Goal: Task Accomplishment & Management: Use online tool/utility

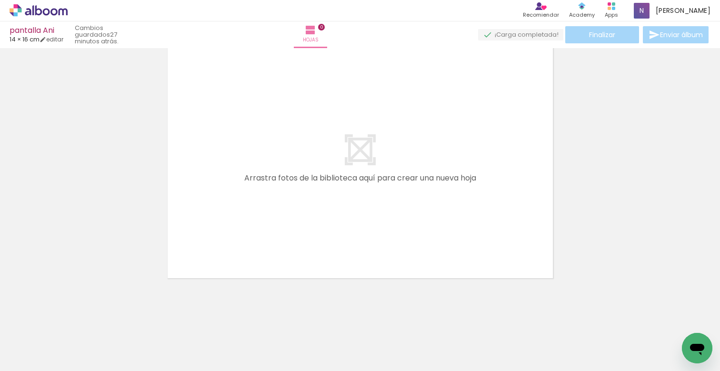
scroll to position [0, 3180]
drag, startPoint x: 293, startPoint y: 368, endPoint x: 324, endPoint y: 371, distance: 30.7
click at [324, 371] on html "link( href="../../bower_components/polymer/polymer.html" rel="import" ) picture…" at bounding box center [360, 185] width 720 height 371
drag, startPoint x: 255, startPoint y: 347, endPoint x: 259, endPoint y: 352, distance: 6.8
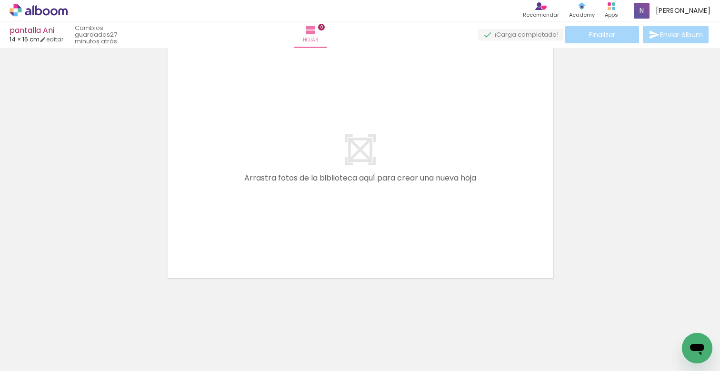
click at [255, 347] on div at bounding box center [249, 338] width 47 height 31
click at [234, 319] on iron-icon at bounding box center [229, 320] width 10 height 10
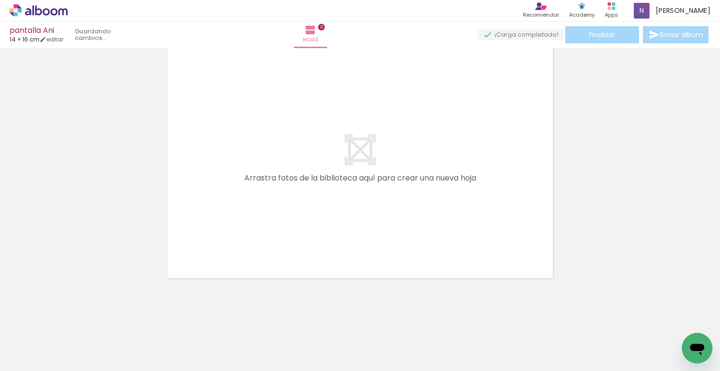
click at [234, 319] on iron-icon at bounding box center [229, 320] width 10 height 10
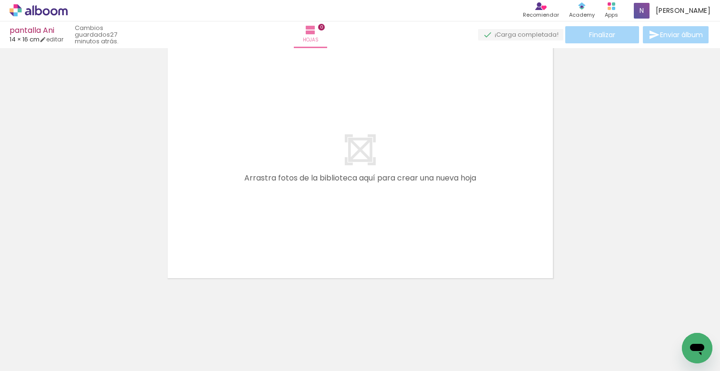
click at [234, 319] on iron-icon at bounding box center [229, 320] width 10 height 10
click at [292, 319] on iron-icon at bounding box center [287, 320] width 10 height 10
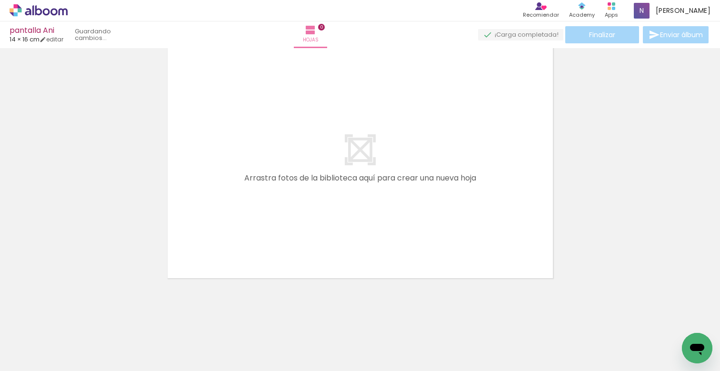
scroll to position [0, 6554]
click at [345, 318] on iron-icon at bounding box center [340, 320] width 10 height 10
click at [398, 318] on iron-icon at bounding box center [393, 320] width 10 height 10
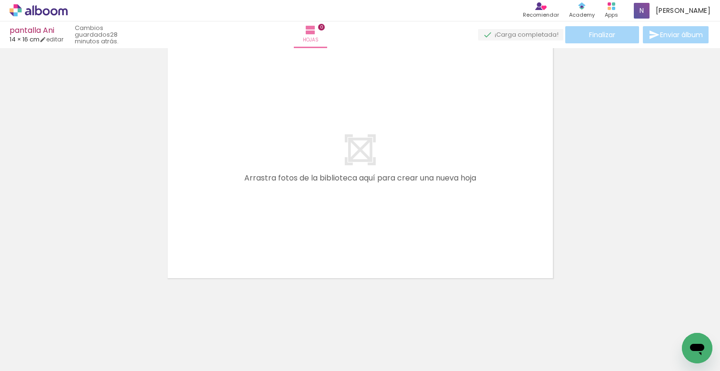
click at [452, 318] on iron-icon at bounding box center [447, 320] width 10 height 10
click at [505, 318] on iron-icon at bounding box center [500, 320] width 10 height 10
drag, startPoint x: 565, startPoint y: 319, endPoint x: 570, endPoint y: 322, distance: 5.3
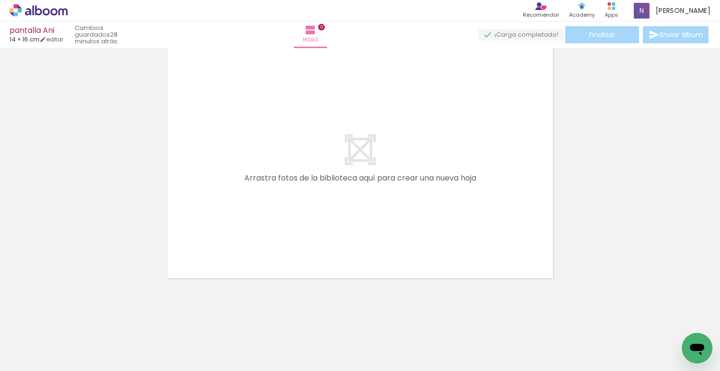
click at [558, 319] on iron-icon at bounding box center [553, 320] width 10 height 10
click at [612, 319] on iron-icon at bounding box center [607, 320] width 10 height 10
click at [665, 318] on iron-icon at bounding box center [660, 320] width 10 height 10
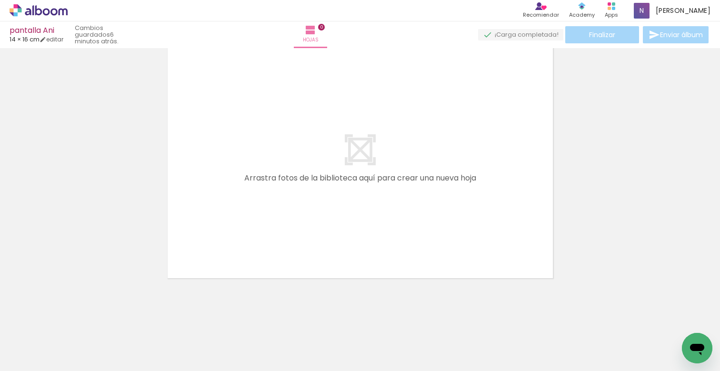
scroll to position [0, 1143]
click at [285, 341] on div at bounding box center [275, 338] width 47 height 31
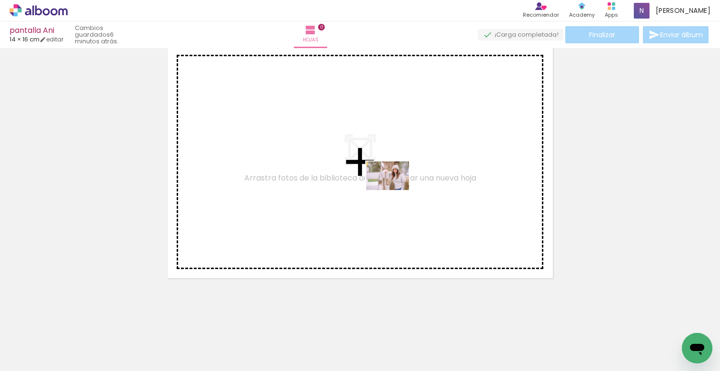
drag, startPoint x: 238, startPoint y: 351, endPoint x: 395, endPoint y: 190, distance: 225.4
click at [395, 190] on quentale-workspace at bounding box center [360, 185] width 720 height 371
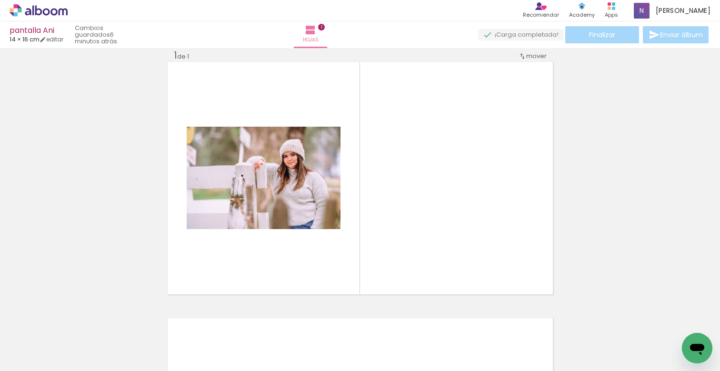
scroll to position [12, 0]
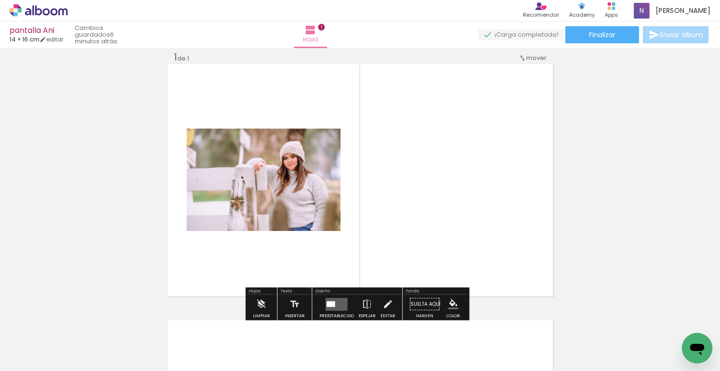
click at [331, 306] on div at bounding box center [331, 304] width 9 height 6
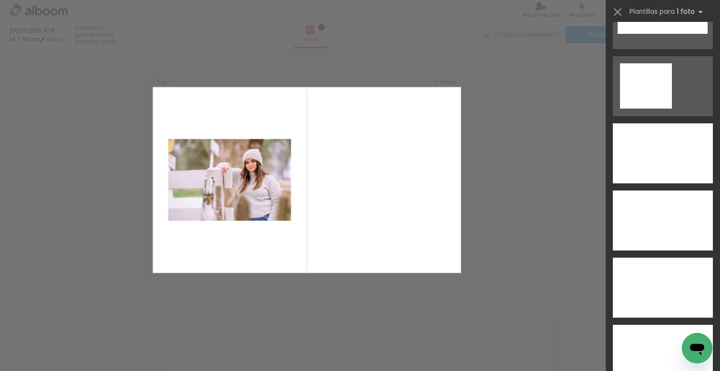
scroll to position [3399, 0]
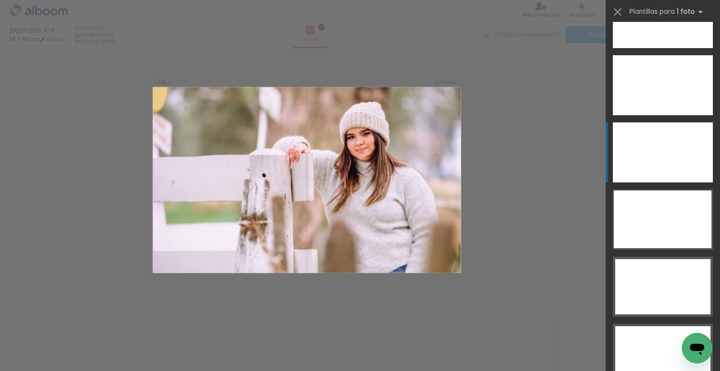
click at [665, 161] on div at bounding box center [663, 152] width 100 height 60
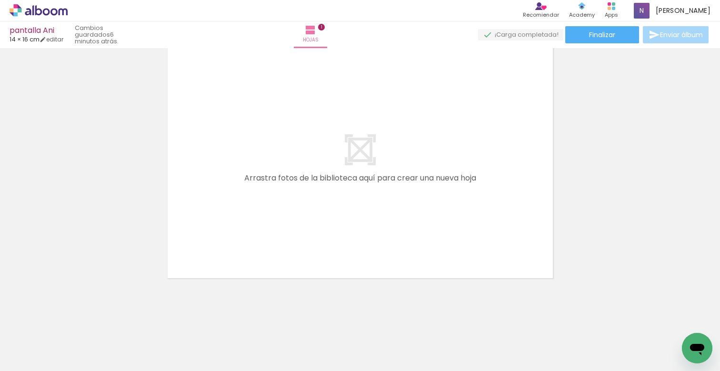
scroll to position [0, 1984]
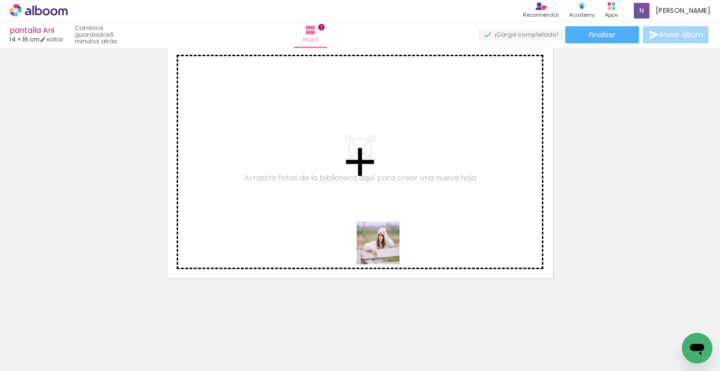
drag, startPoint x: 366, startPoint y: 316, endPoint x: 390, endPoint y: 208, distance: 110.7
click at [390, 208] on quentale-workspace at bounding box center [360, 185] width 720 height 371
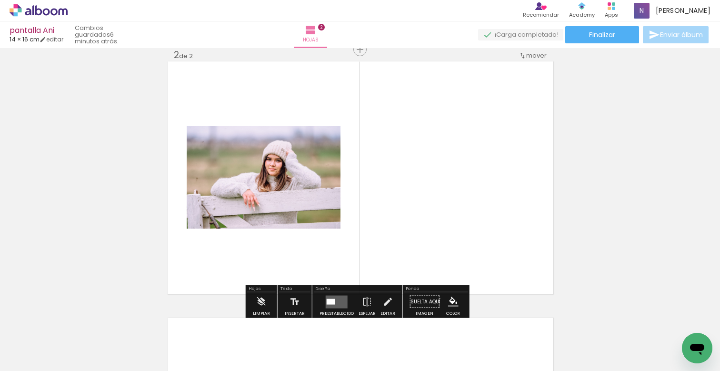
scroll to position [268, 0]
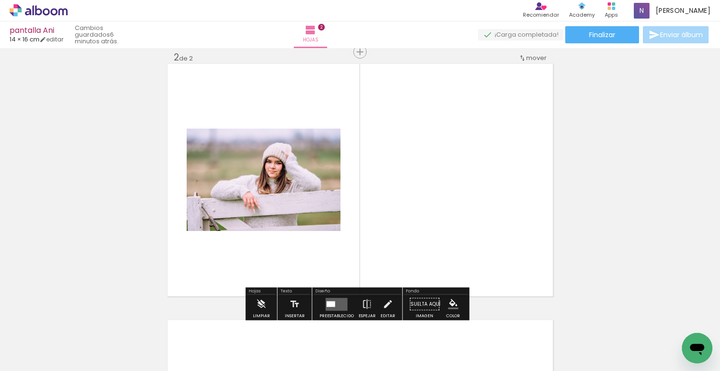
drag, startPoint x: 327, startPoint y: 305, endPoint x: 337, endPoint y: 296, distance: 13.2
click at [327, 305] on div at bounding box center [331, 304] width 9 height 6
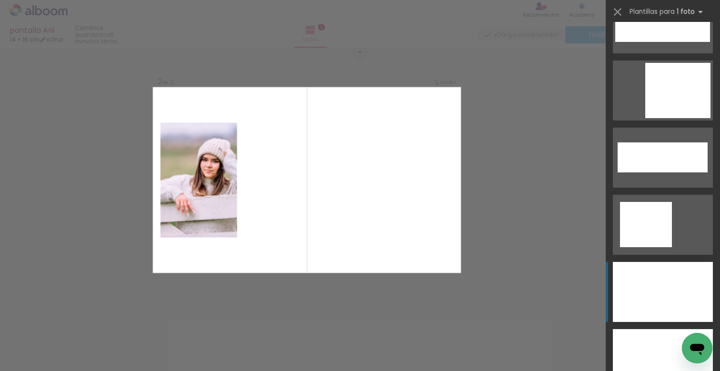
scroll to position [3531, 0]
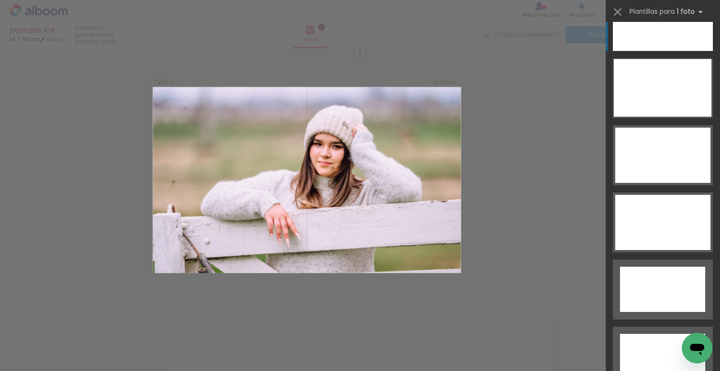
click at [667, 34] on div at bounding box center [663, 21] width 100 height 60
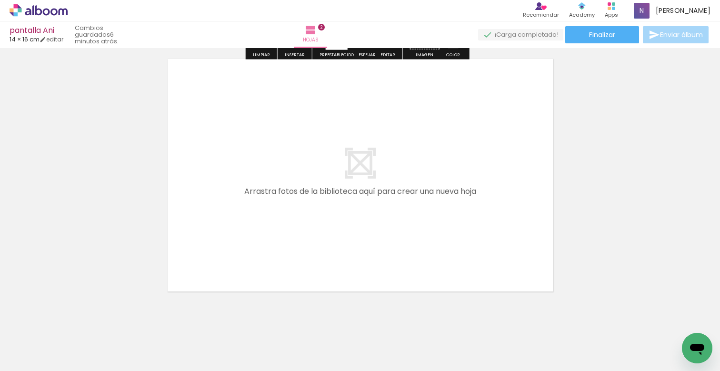
scroll to position [543, 0]
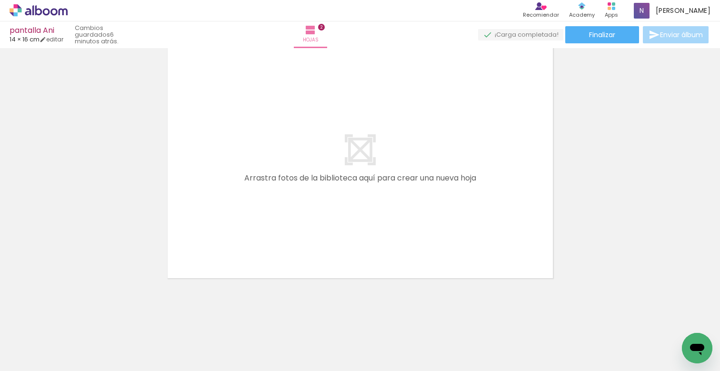
click at [410, 349] on div at bounding box center [395, 338] width 31 height 47
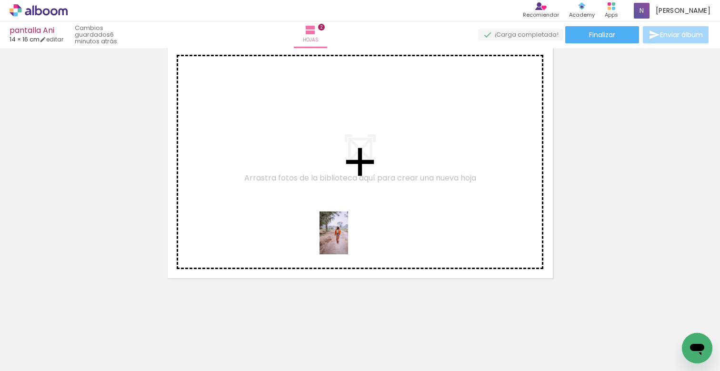
drag, startPoint x: 346, startPoint y: 343, endPoint x: 330, endPoint y: 218, distance: 125.9
click at [330, 218] on quentale-workspace at bounding box center [360, 185] width 720 height 371
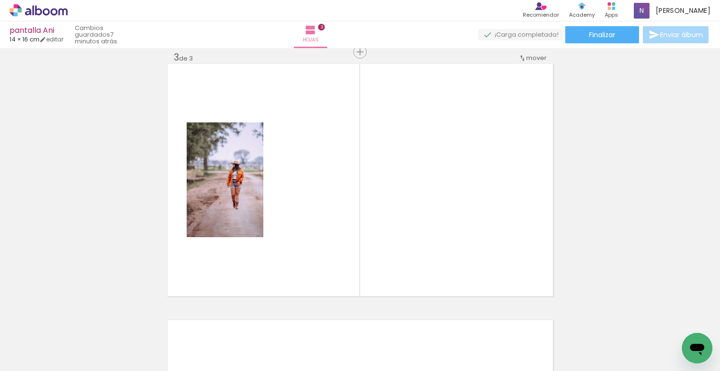
scroll to position [0, 4033]
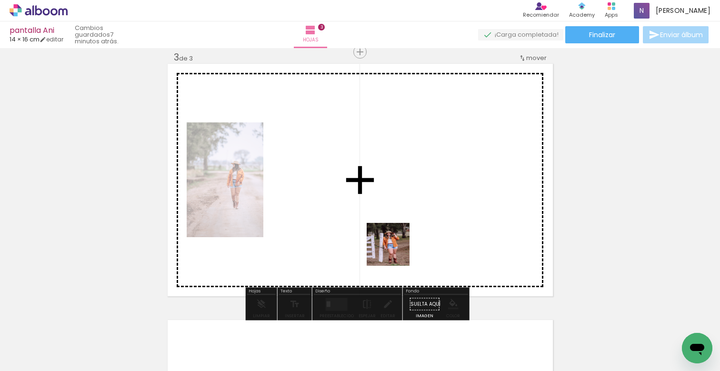
drag, startPoint x: 390, startPoint y: 340, endPoint x: 383, endPoint y: 193, distance: 147.3
click at [383, 193] on quentale-workspace at bounding box center [360, 185] width 720 height 371
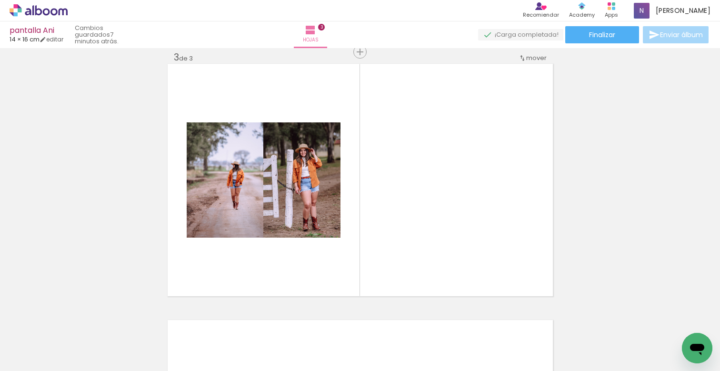
scroll to position [0, 6180]
click at [34, 357] on span "Añadir Fotos" at bounding box center [29, 358] width 19 height 10
click at [0, 0] on input "file" at bounding box center [0, 0] width 0 height 0
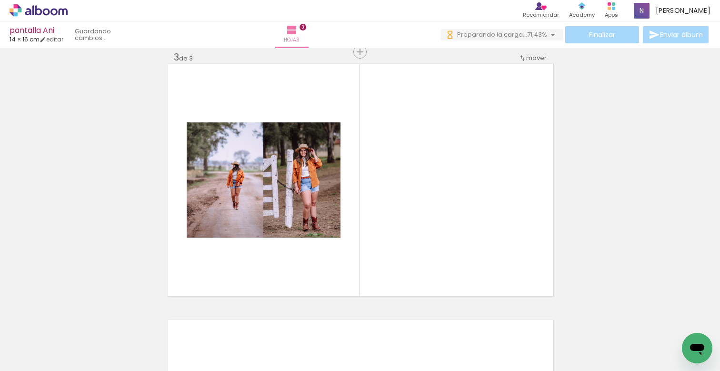
scroll to position [0, 7779]
drag, startPoint x: 584, startPoint y: 369, endPoint x: 700, endPoint y: 388, distance: 117.4
click at [700, 371] on html "link( href="../../bower_components/polymer/polymer.html" rel="import" ) picture…" at bounding box center [360, 185] width 720 height 371
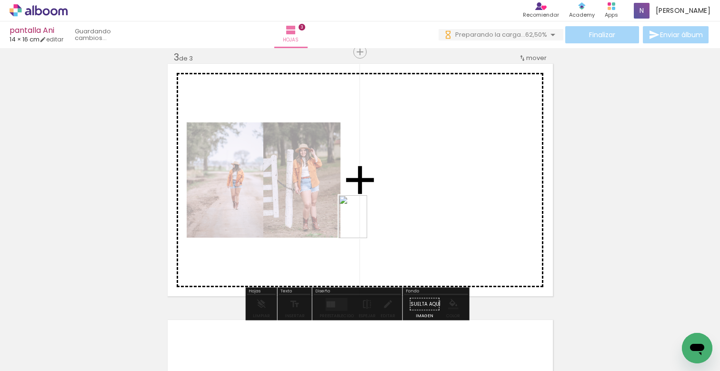
drag, startPoint x: 269, startPoint y: 345, endPoint x: 384, endPoint y: 201, distance: 184.0
click at [384, 201] on quentale-workspace at bounding box center [360, 185] width 720 height 371
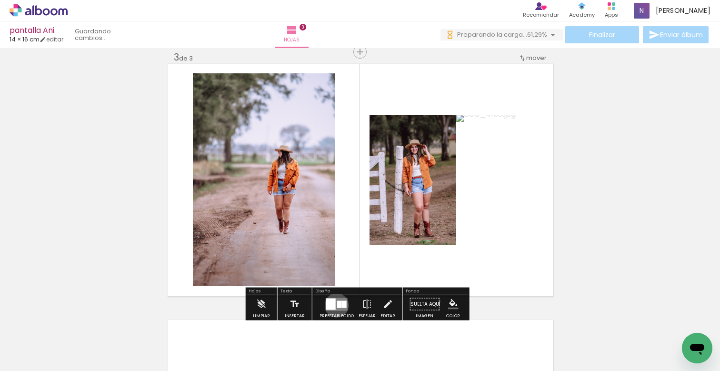
click at [334, 305] on quentale-layouter at bounding box center [337, 304] width 22 height 13
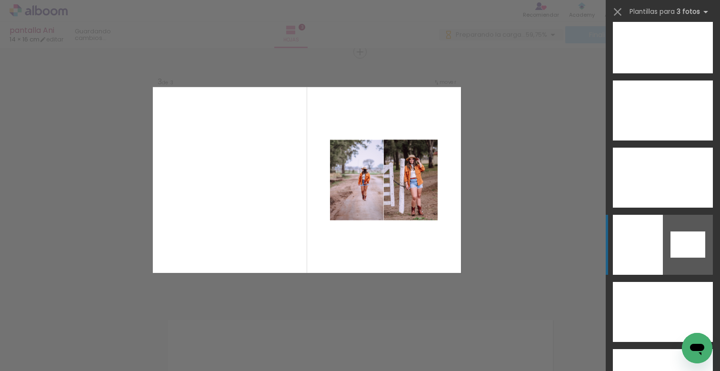
scroll to position [5456, 0]
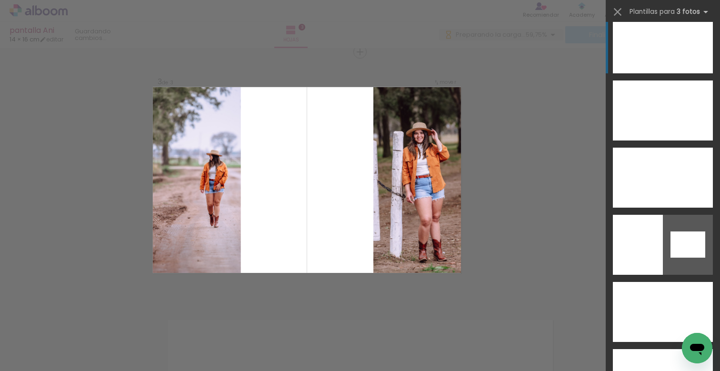
click at [654, 47] on div at bounding box center [663, 43] width 43 height 60
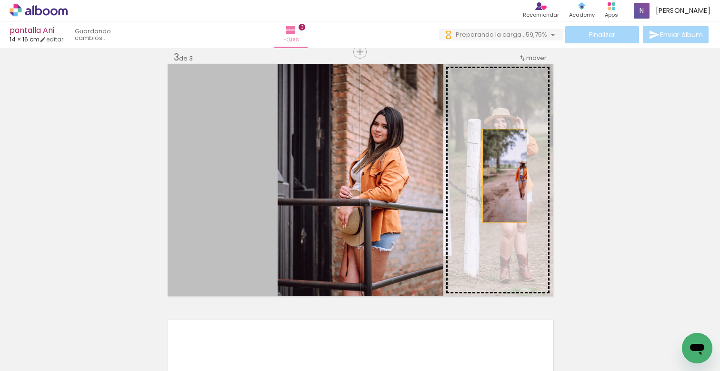
drag, startPoint x: 233, startPoint y: 201, endPoint x: 501, endPoint y: 176, distance: 269.3
click at [0, 0] on slot at bounding box center [0, 0] width 0 height 0
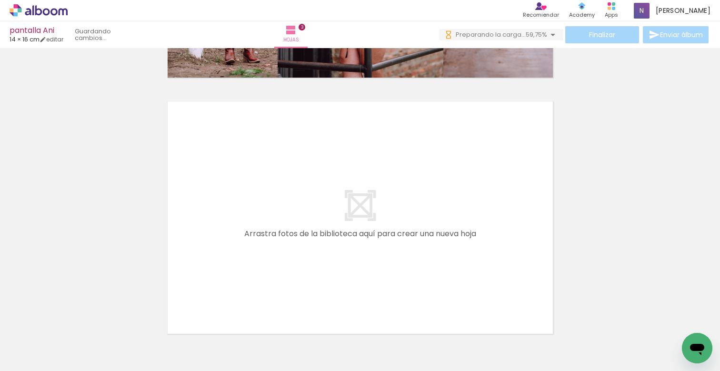
scroll to position [799, 0]
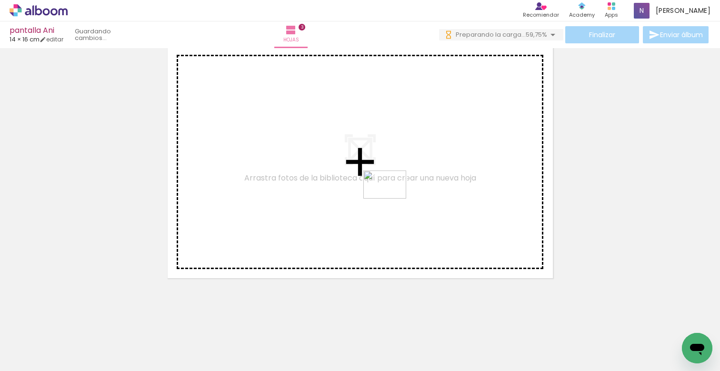
drag, startPoint x: 537, startPoint y: 335, endPoint x: 364, endPoint y: 186, distance: 228.7
click at [364, 186] on quentale-workspace at bounding box center [360, 185] width 720 height 371
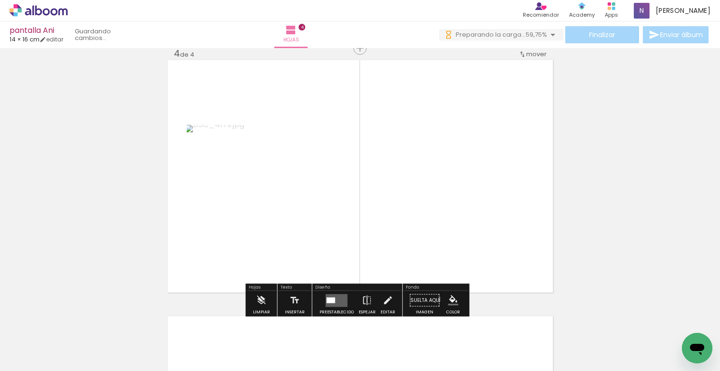
scroll to position [781, 0]
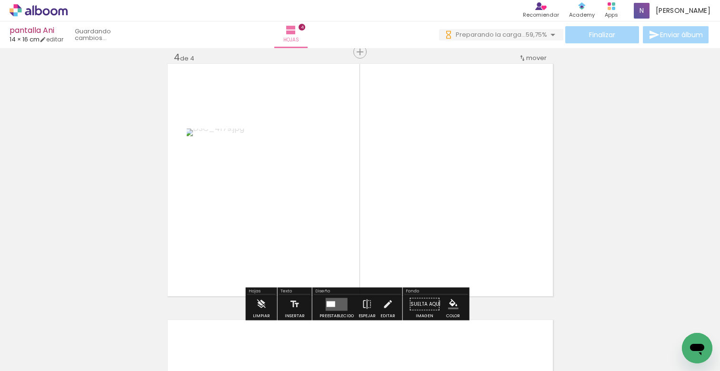
click at [331, 303] on div at bounding box center [331, 304] width 9 height 6
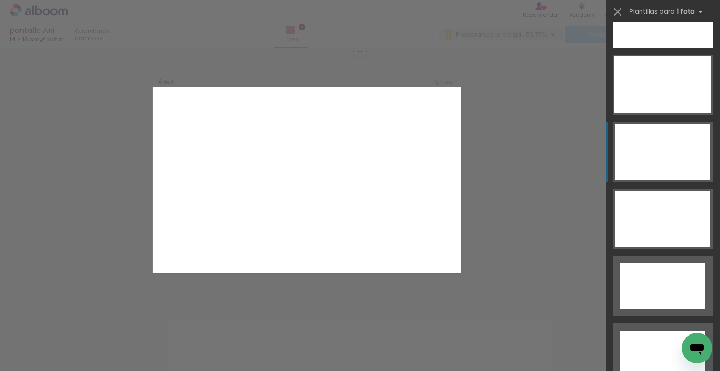
scroll to position [3449, 0]
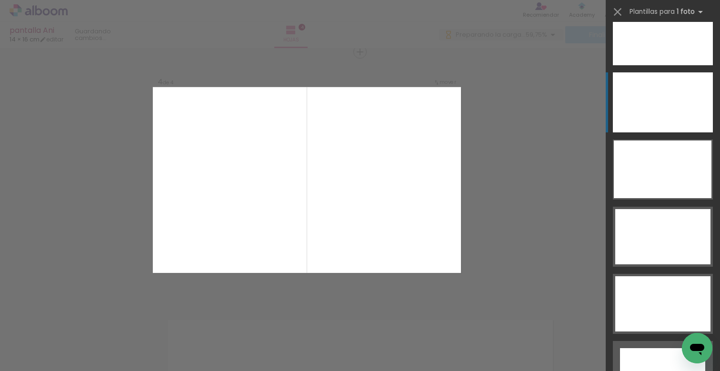
click at [648, 101] on div at bounding box center [663, 102] width 100 height 60
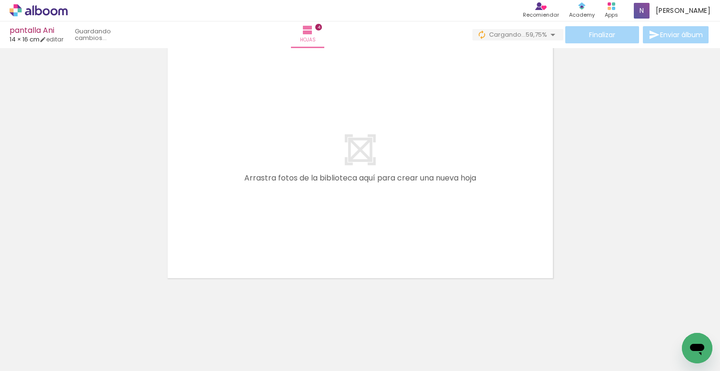
scroll to position [0, 6937]
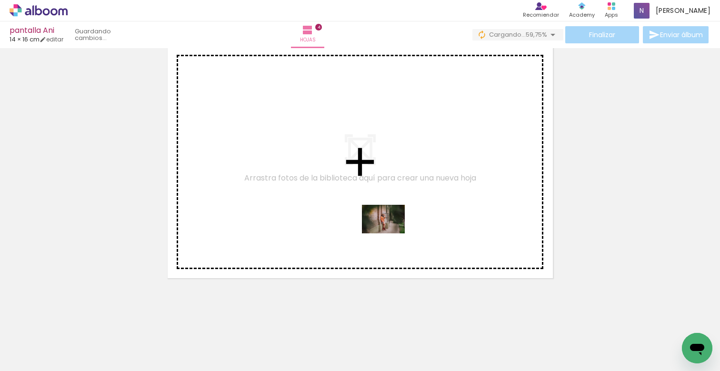
drag, startPoint x: 412, startPoint y: 340, endPoint x: 391, endPoint y: 232, distance: 109.8
click at [391, 232] on quentale-workspace at bounding box center [360, 185] width 720 height 371
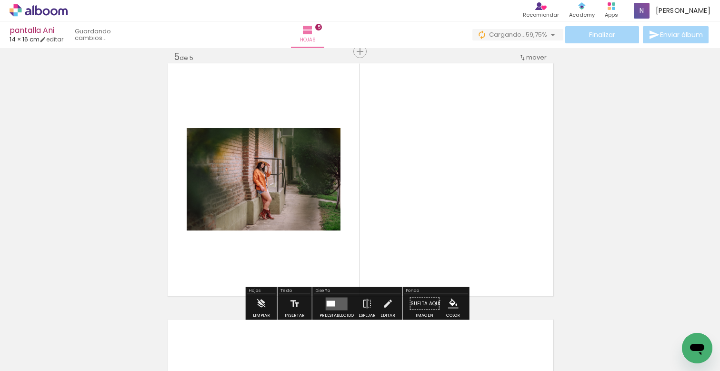
scroll to position [1037, 0]
drag, startPoint x: 332, startPoint y: 306, endPoint x: 342, endPoint y: 297, distance: 13.5
click at [332, 306] on div at bounding box center [331, 304] width 9 height 6
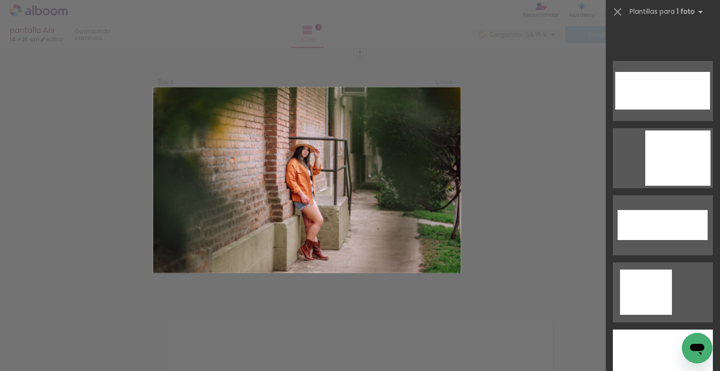
scroll to position [3314, 0]
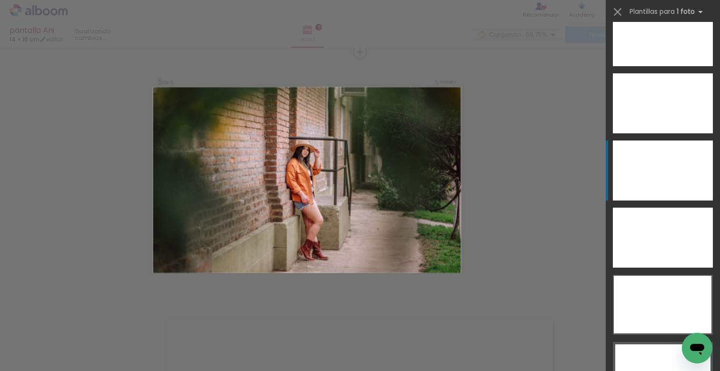
click at [658, 172] on div at bounding box center [663, 171] width 100 height 60
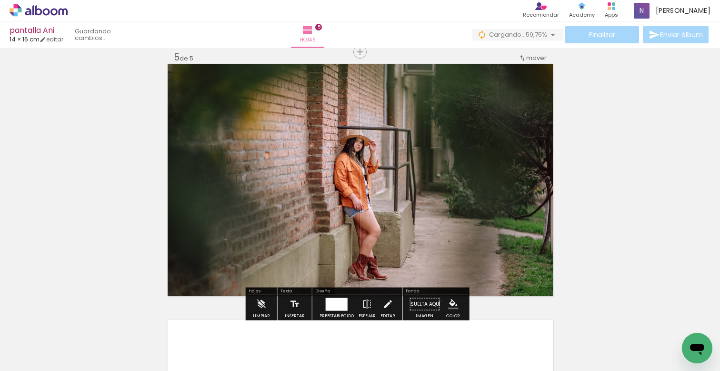
scroll to position [1311, 0]
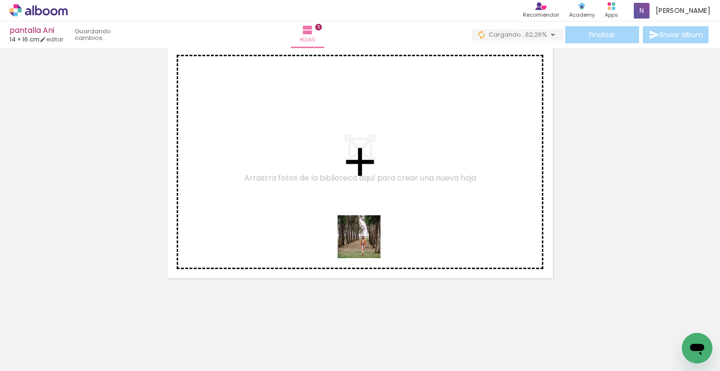
drag, startPoint x: 328, startPoint y: 343, endPoint x: 369, endPoint y: 223, distance: 127.3
click at [369, 223] on quentale-workspace at bounding box center [360, 185] width 720 height 371
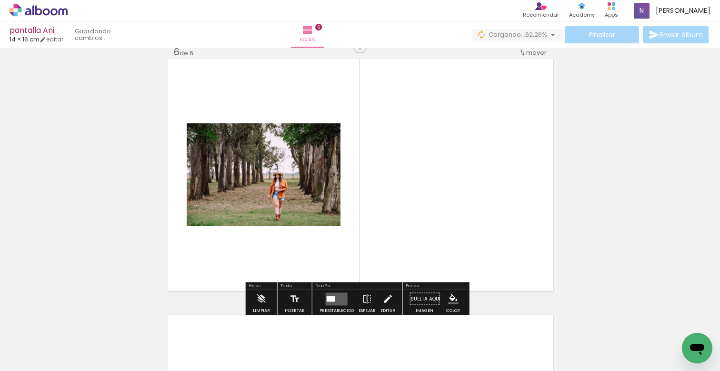
scroll to position [1293, 0]
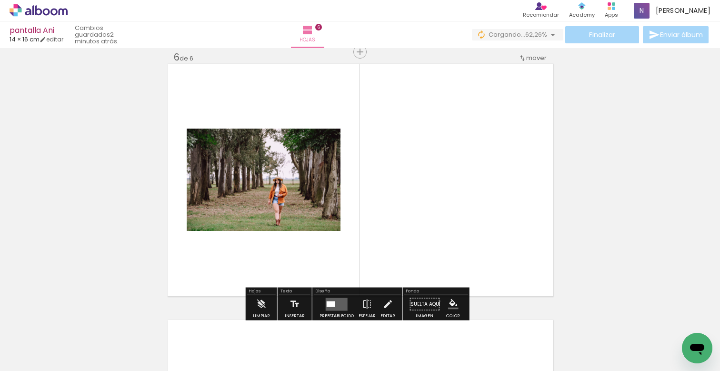
click at [331, 302] on div at bounding box center [331, 304] width 9 height 6
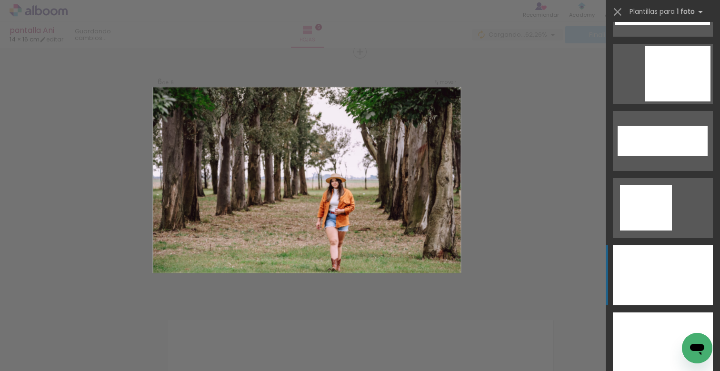
scroll to position [3529, 0]
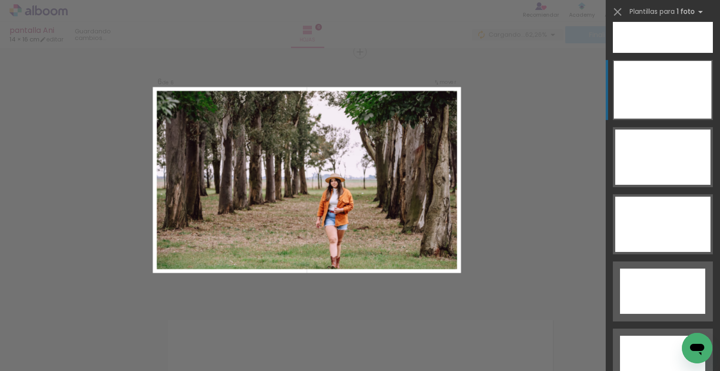
click at [658, 91] on div at bounding box center [663, 90] width 98 height 58
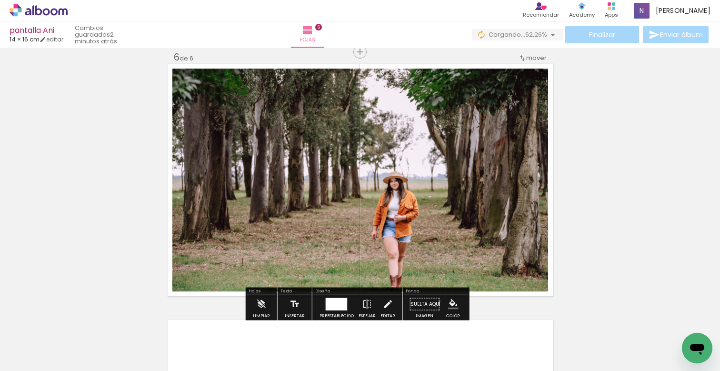
click at [340, 309] on div at bounding box center [336, 304] width 21 height 12
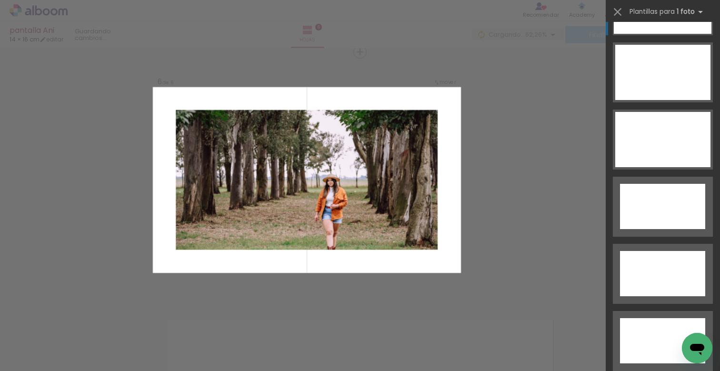
scroll to position [3294, 0]
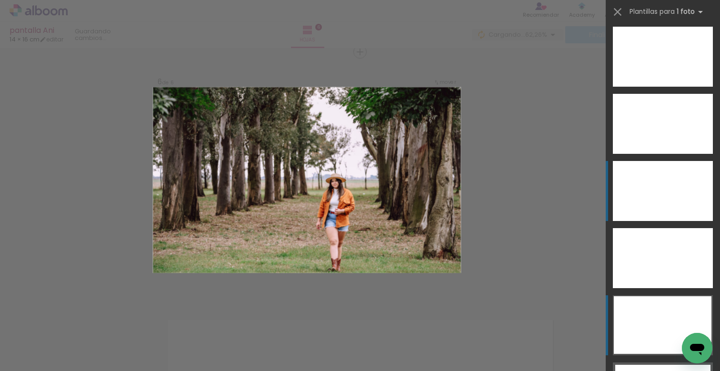
click at [654, 190] on div at bounding box center [663, 191] width 100 height 60
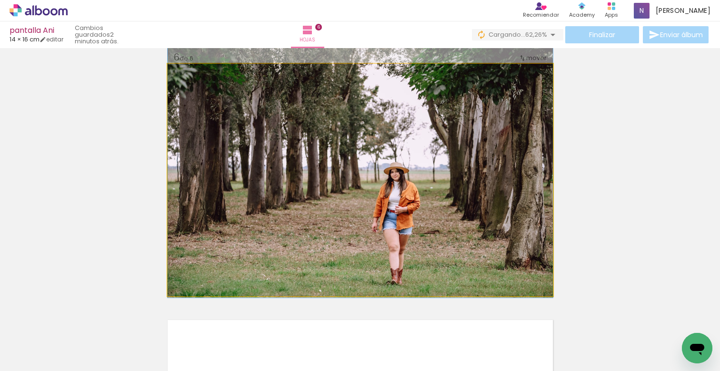
drag, startPoint x: 483, startPoint y: 201, endPoint x: 484, endPoint y: 192, distance: 9.6
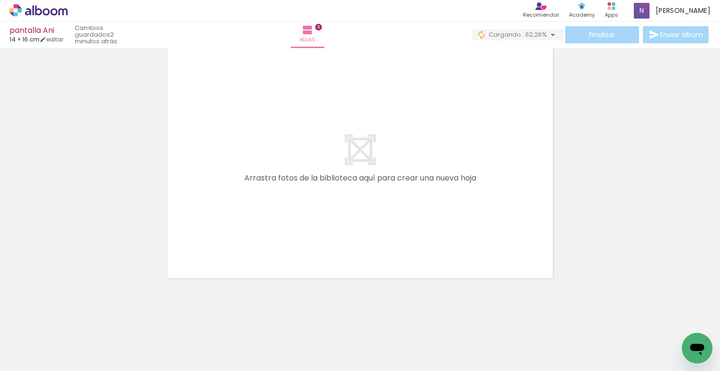
scroll to position [0, 5290]
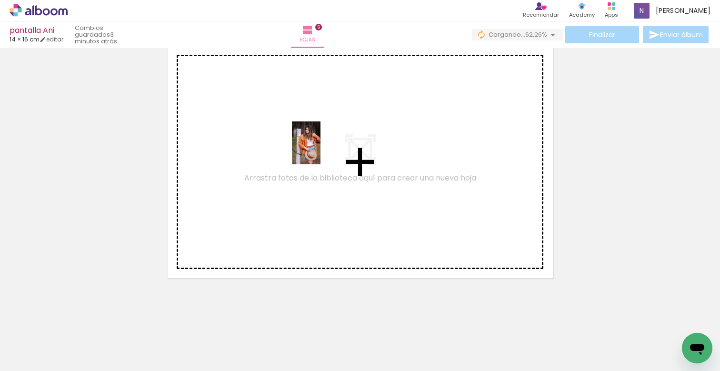
drag, startPoint x: 92, startPoint y: 342, endPoint x: 326, endPoint y: 145, distance: 305.9
click at [326, 145] on quentale-workspace at bounding box center [360, 185] width 720 height 371
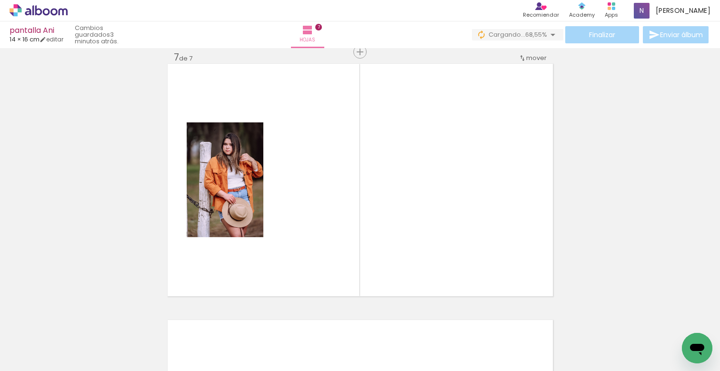
scroll to position [0, 1426]
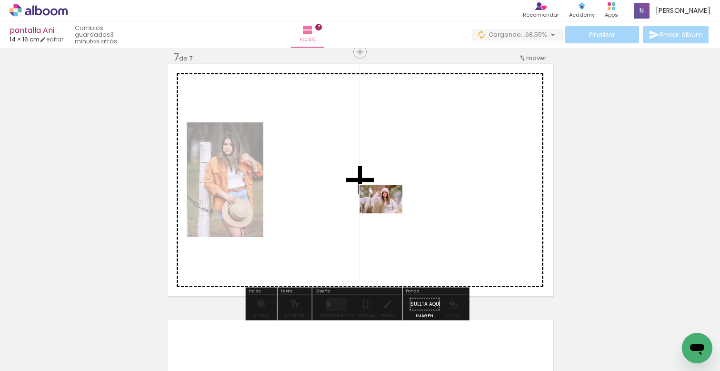
drag, startPoint x: 221, startPoint y: 344, endPoint x: 392, endPoint y: 207, distance: 219.3
click at [392, 207] on quentale-workspace at bounding box center [360, 185] width 720 height 371
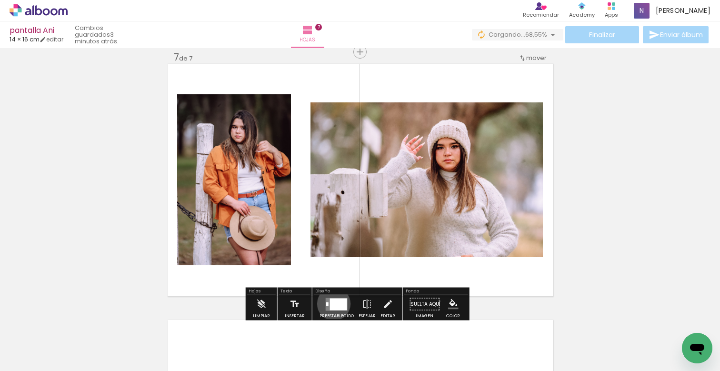
click at [332, 304] on div at bounding box center [338, 304] width 17 height 12
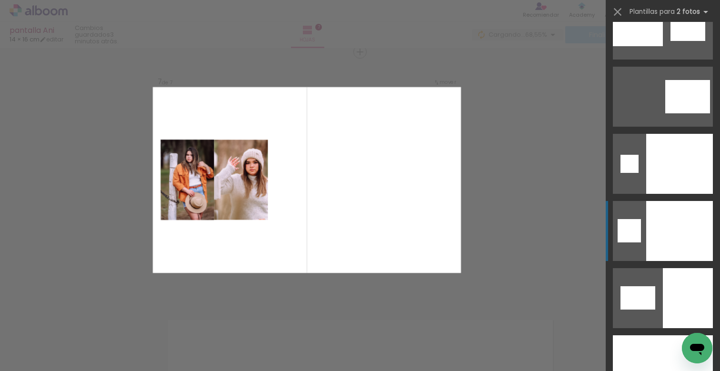
scroll to position [4908, 0]
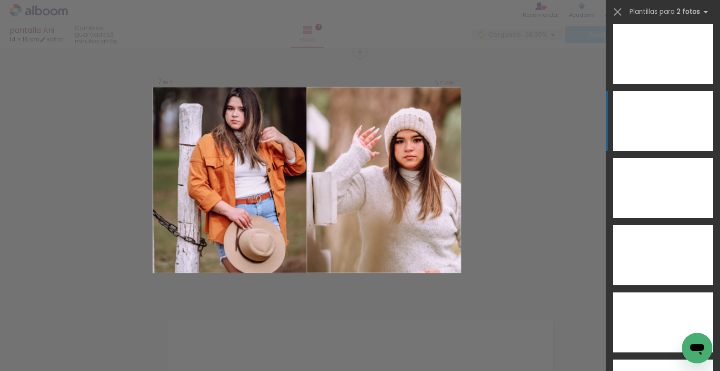
click at [663, 122] on div at bounding box center [688, 121] width 50 height 60
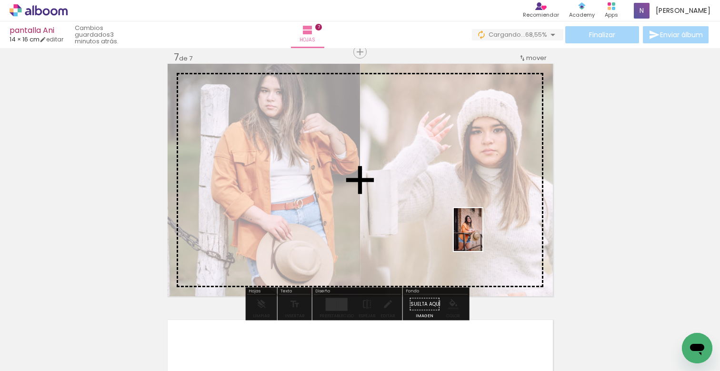
drag, startPoint x: 490, startPoint y: 339, endPoint x: 483, endPoint y: 231, distance: 108.3
click at [483, 231] on quentale-workspace at bounding box center [360, 185] width 720 height 371
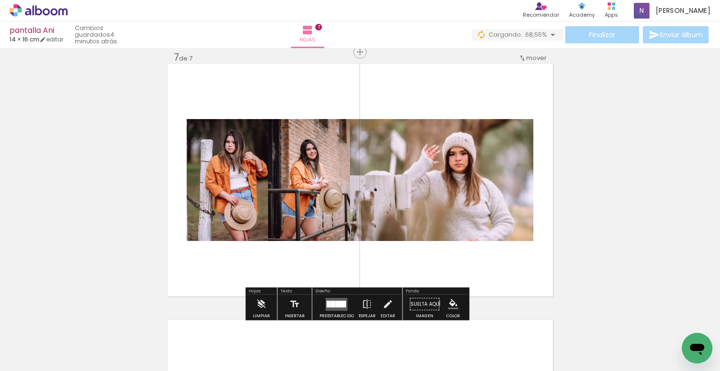
click at [333, 301] on div at bounding box center [333, 304] width 5 height 7
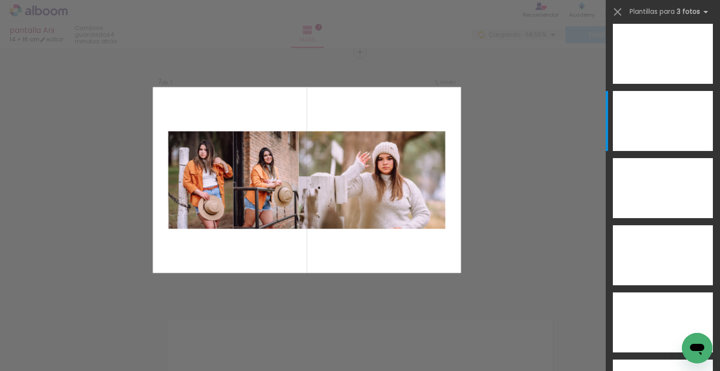
scroll to position [0, 0]
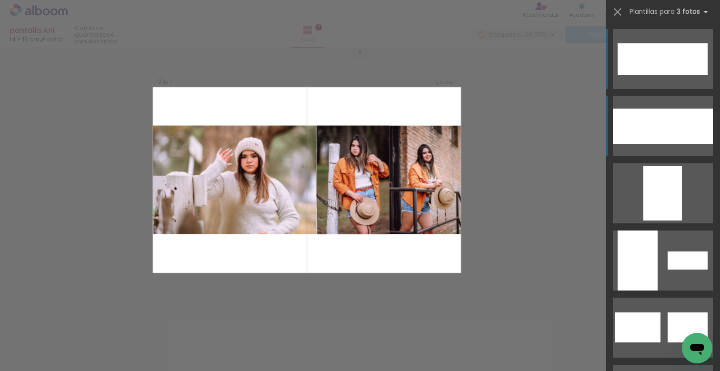
click at [654, 133] on div at bounding box center [639, 126] width 53 height 35
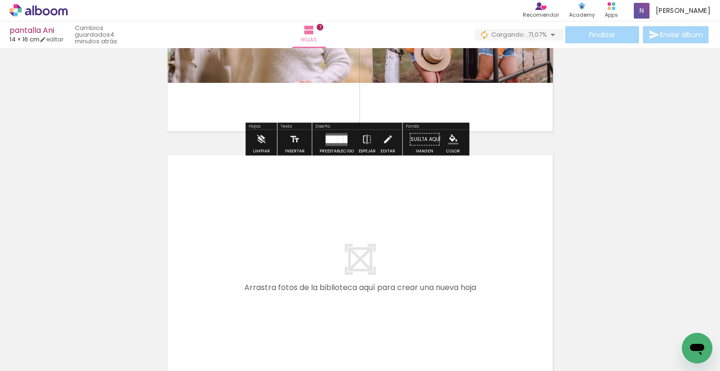
scroll to position [1773, 0]
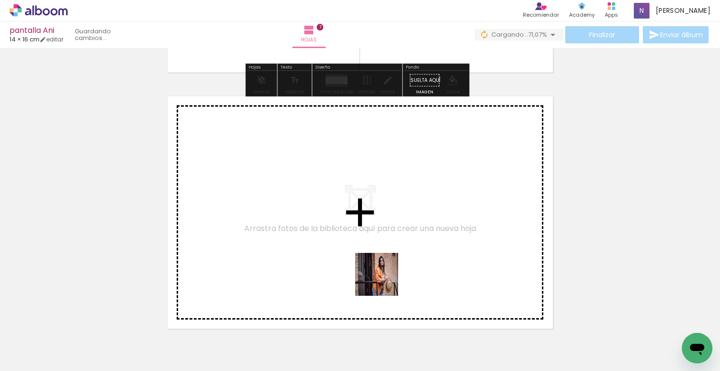
drag, startPoint x: 382, startPoint y: 342, endPoint x: 380, endPoint y: 257, distance: 85.3
click at [380, 257] on quentale-workspace at bounding box center [360, 185] width 720 height 371
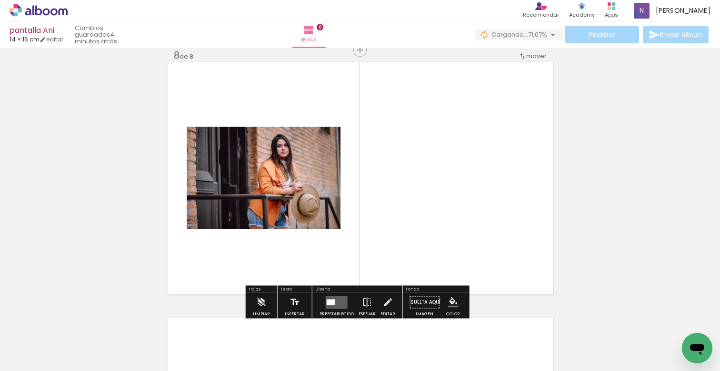
scroll to position [1819, 0]
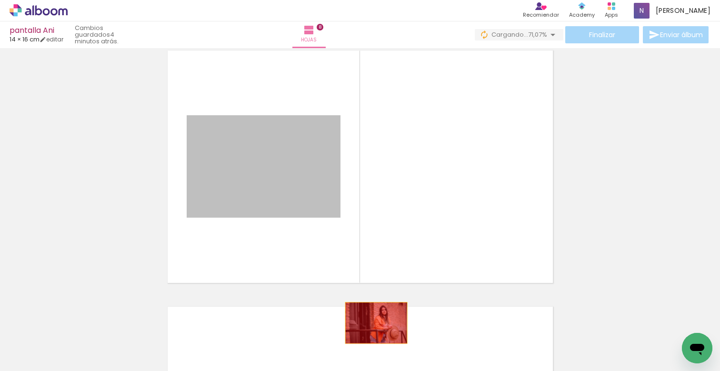
drag, startPoint x: 318, startPoint y: 186, endPoint x: 375, endPoint y: 338, distance: 161.9
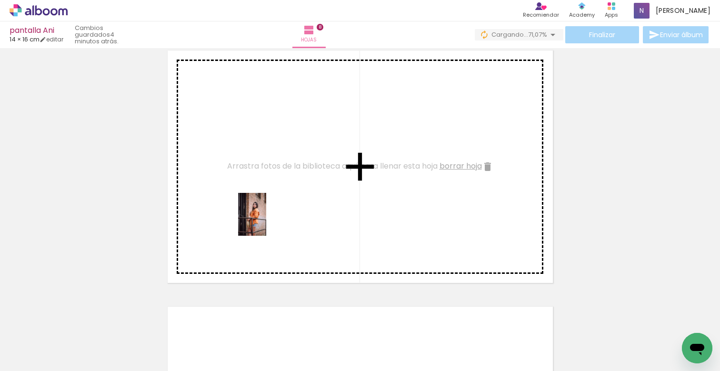
drag, startPoint x: 164, startPoint y: 346, endPoint x: 268, endPoint y: 213, distance: 169.0
click at [268, 213] on quentale-workspace at bounding box center [360, 185] width 720 height 371
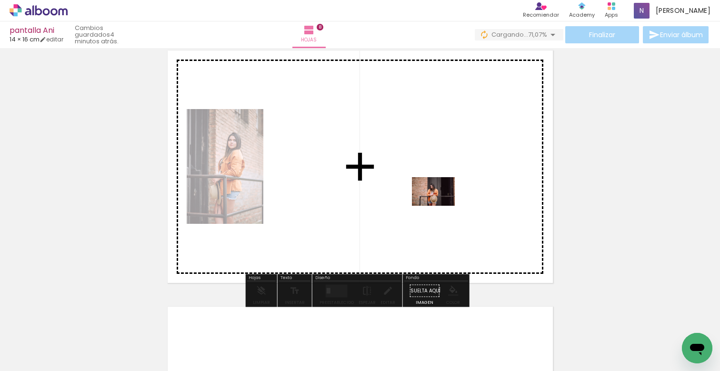
drag, startPoint x: 598, startPoint y: 345, endPoint x: 438, endPoint y: 197, distance: 218.1
click at [438, 197] on quentale-workspace at bounding box center [360, 185] width 720 height 371
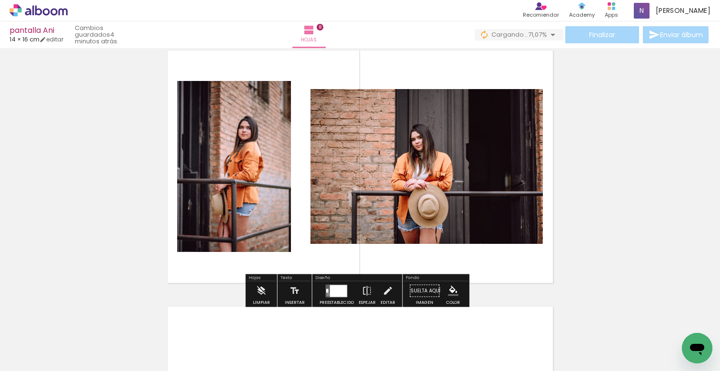
drag, startPoint x: 326, startPoint y: 294, endPoint x: 370, endPoint y: 286, distance: 45.1
click at [326, 294] on quentale-layouter at bounding box center [337, 290] width 22 height 13
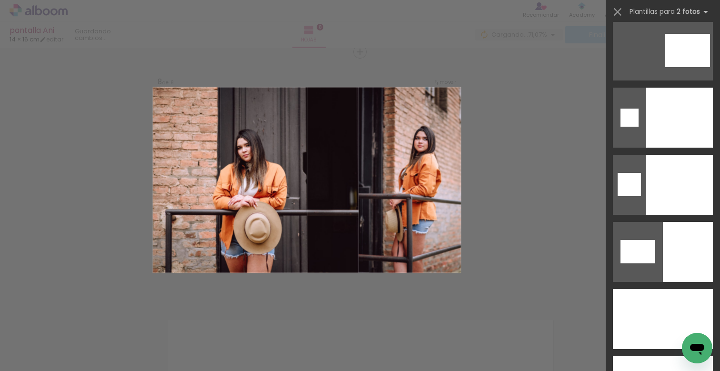
scroll to position [4968, 0]
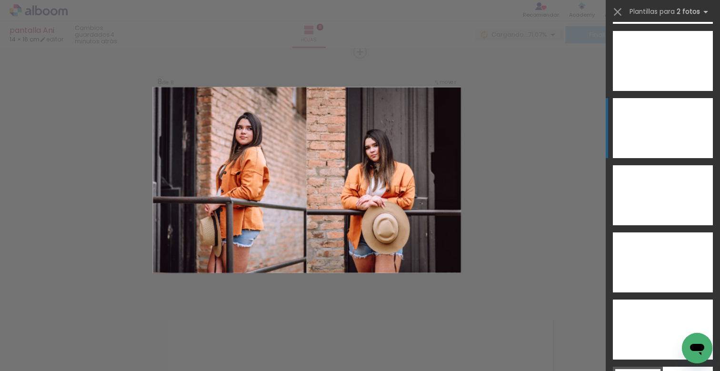
click at [654, 135] on div at bounding box center [638, 128] width 50 height 60
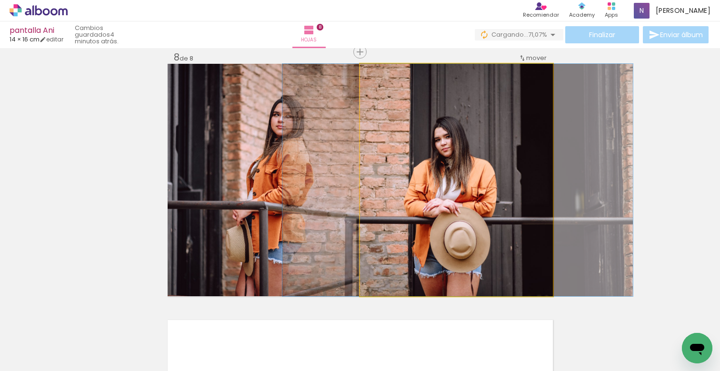
drag, startPoint x: 450, startPoint y: 210, endPoint x: 452, endPoint y: 190, distance: 20.1
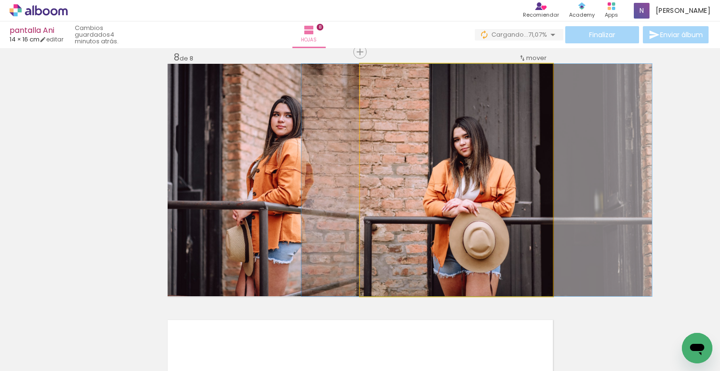
drag, startPoint x: 453, startPoint y: 192, endPoint x: 483, endPoint y: 194, distance: 30.1
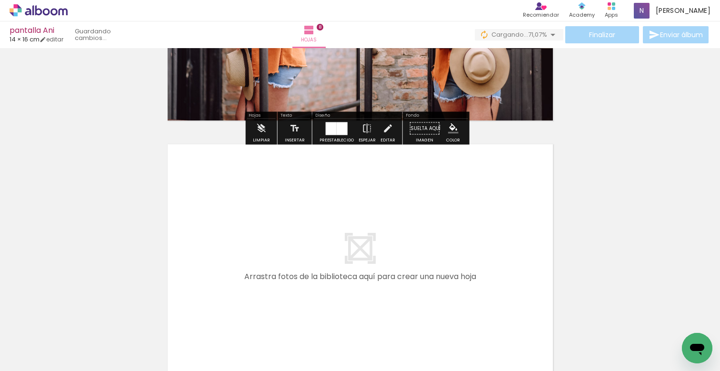
scroll to position [2080, 0]
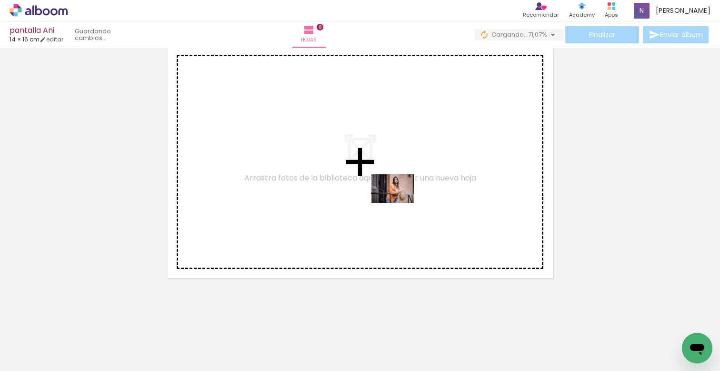
drag, startPoint x: 442, startPoint y: 340, endPoint x: 399, endPoint y: 202, distance: 143.7
click at [399, 202] on quentale-workspace at bounding box center [360, 185] width 720 height 371
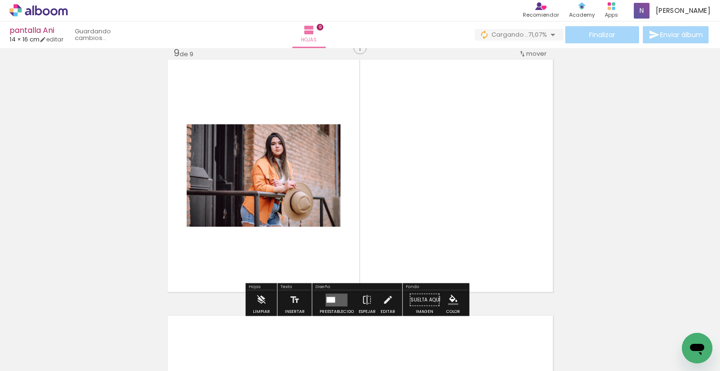
scroll to position [2062, 0]
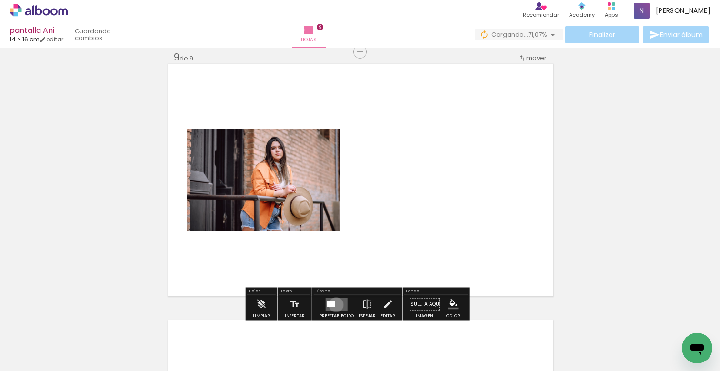
drag, startPoint x: 334, startPoint y: 305, endPoint x: 365, endPoint y: 300, distance: 31.3
click at [334, 305] on quentale-layouter at bounding box center [337, 304] width 22 height 13
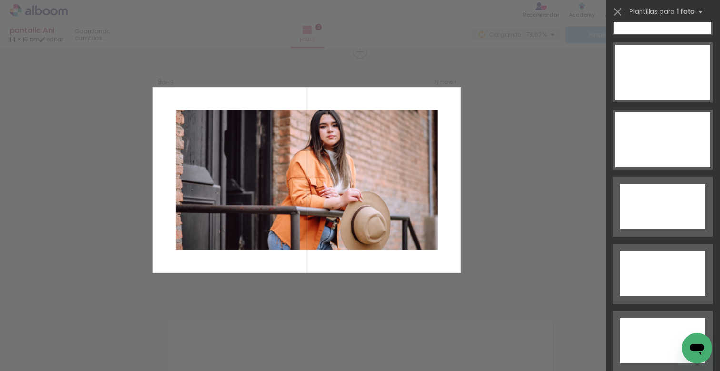
scroll to position [3300, 0]
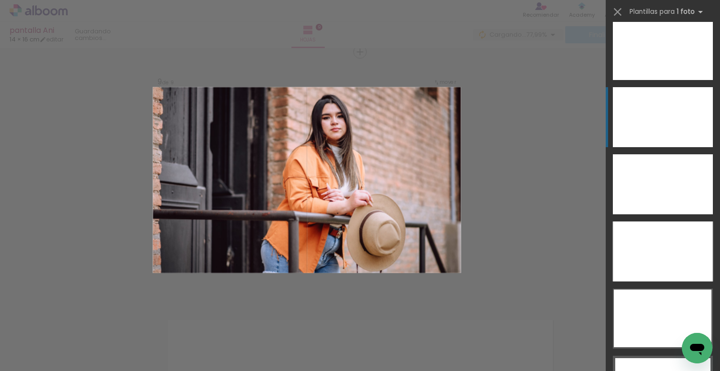
click at [657, 111] on div at bounding box center [663, 117] width 100 height 60
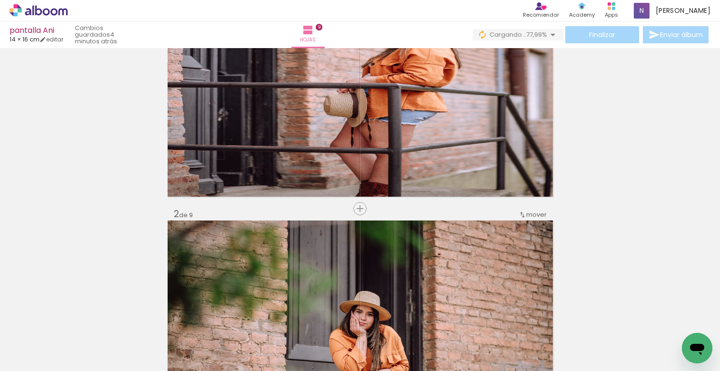
scroll to position [0, 0]
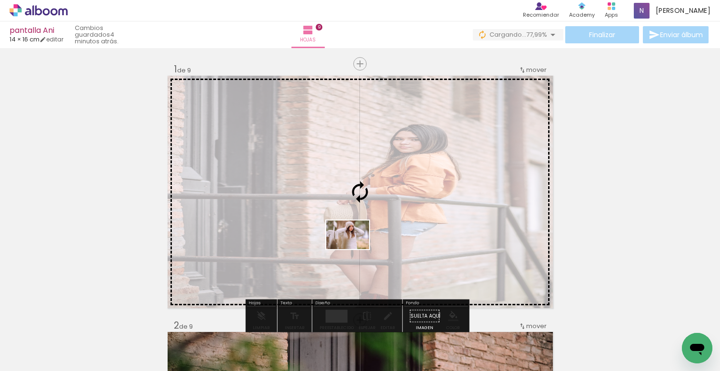
drag, startPoint x: 268, startPoint y: 344, endPoint x: 355, endPoint y: 249, distance: 128.8
click at [355, 249] on quentale-workspace at bounding box center [360, 185] width 720 height 371
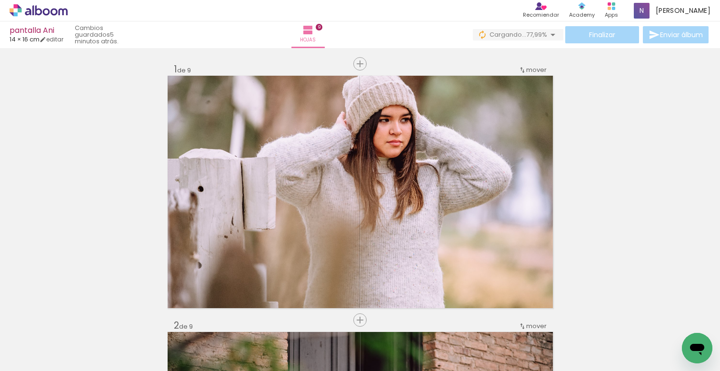
scroll to position [0, 1223]
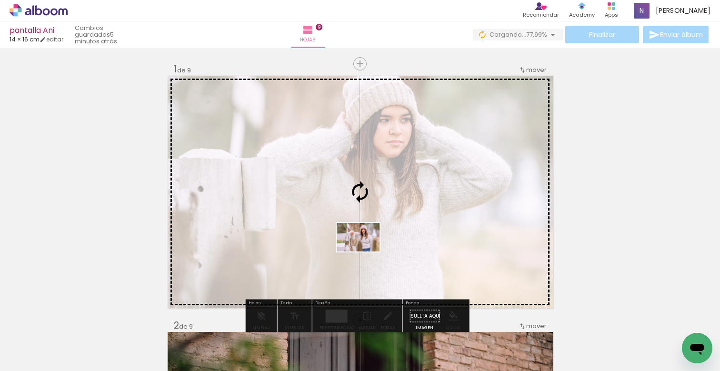
drag, startPoint x: 270, startPoint y: 347, endPoint x: 365, endPoint y: 252, distance: 135.4
click at [365, 252] on quentale-workspace at bounding box center [360, 185] width 720 height 371
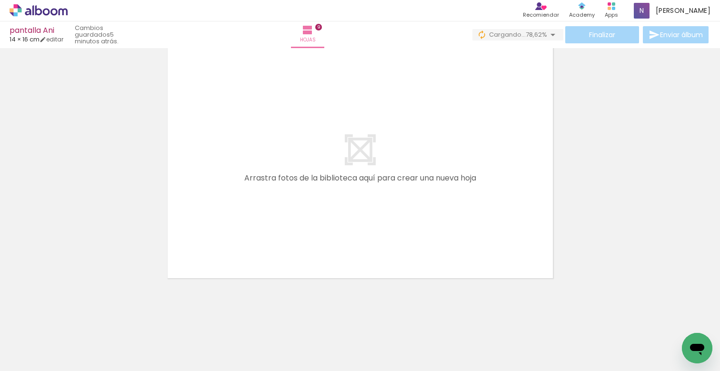
scroll to position [0, 682]
drag, startPoint x: 376, startPoint y: 342, endPoint x: 403, endPoint y: 226, distance: 119.0
click at [403, 226] on quentale-workspace at bounding box center [360, 185] width 720 height 371
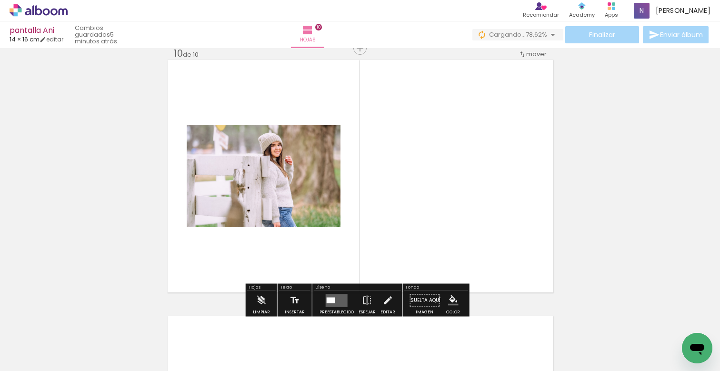
scroll to position [2318, 0]
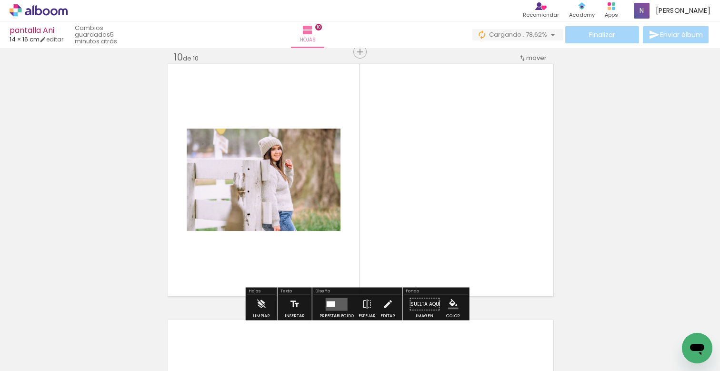
click at [333, 303] on quentale-layouter at bounding box center [337, 304] width 22 height 13
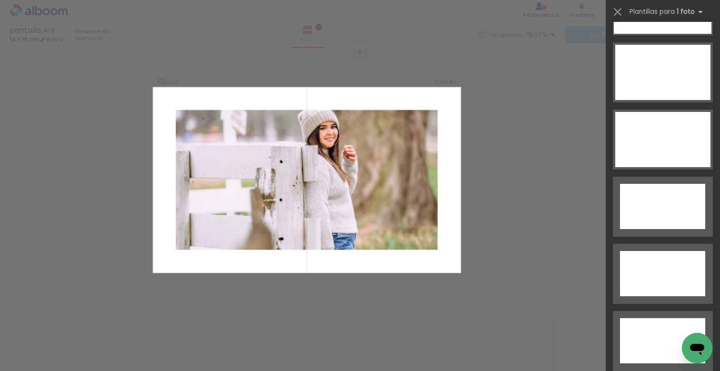
scroll to position [3284, 0]
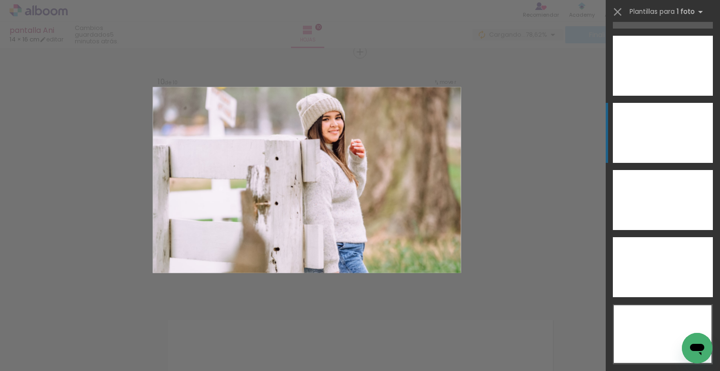
click at [660, 131] on div at bounding box center [663, 133] width 100 height 60
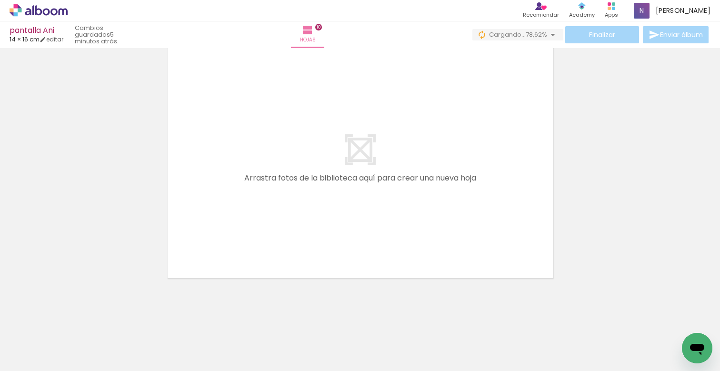
scroll to position [0, 0]
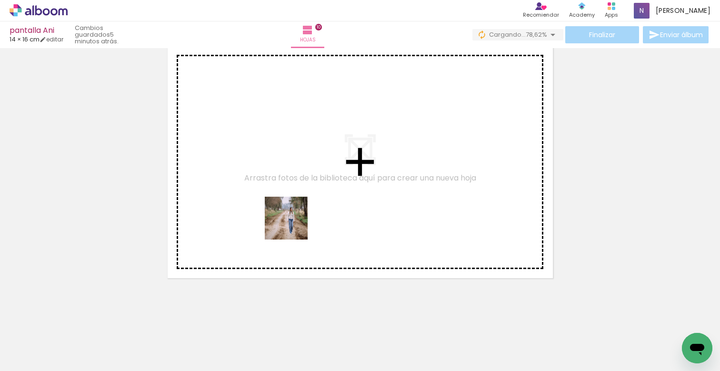
drag, startPoint x: 202, startPoint y: 337, endPoint x: 299, endPoint y: 194, distance: 171.9
click at [299, 194] on quentale-workspace at bounding box center [360, 185] width 720 height 371
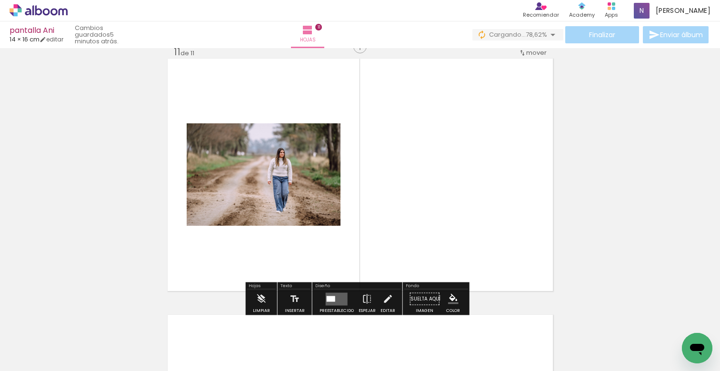
scroll to position [2575, 0]
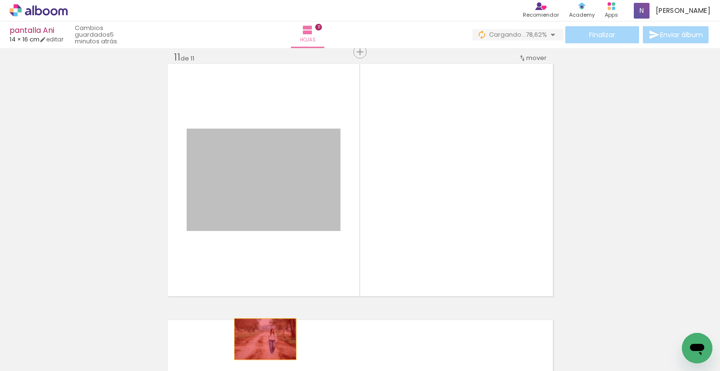
drag, startPoint x: 280, startPoint y: 198, endPoint x: 262, endPoint y: 342, distance: 144.9
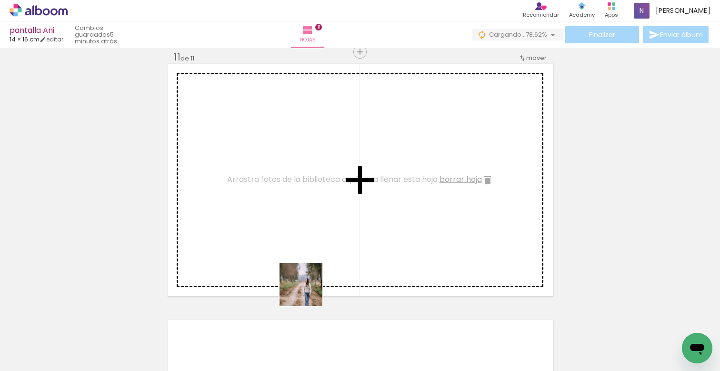
drag, startPoint x: 263, startPoint y: 341, endPoint x: 327, endPoint y: 227, distance: 129.9
click at [327, 227] on quentale-workspace at bounding box center [360, 185] width 720 height 371
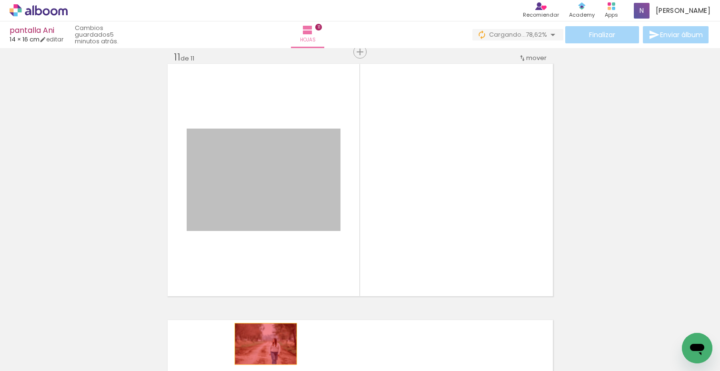
drag, startPoint x: 256, startPoint y: 173, endPoint x: 255, endPoint y: 340, distance: 166.7
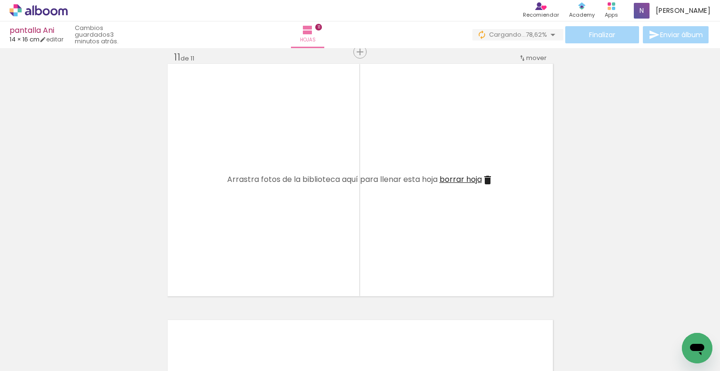
scroll to position [0, 7834]
click at [35, 362] on span "Añadir Fotos" at bounding box center [29, 358] width 19 height 10
click at [0, 0] on input "file" at bounding box center [0, 0] width 0 height 0
drag, startPoint x: 543, startPoint y: 367, endPoint x: 640, endPoint y: 376, distance: 97.2
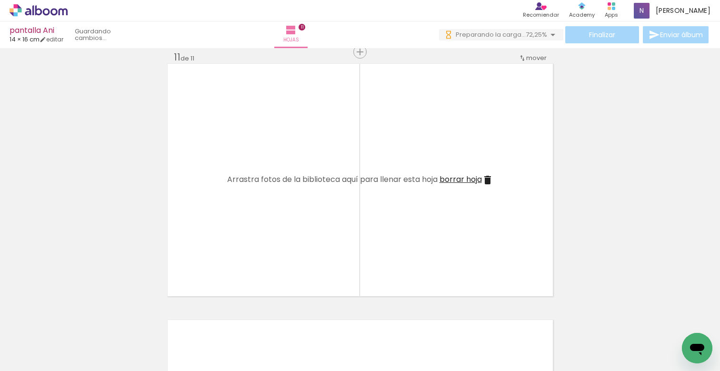
click at [640, 371] on html "link( href="../../bower_components/polymer/polymer.html" rel="import" ) picture…" at bounding box center [360, 185] width 720 height 371
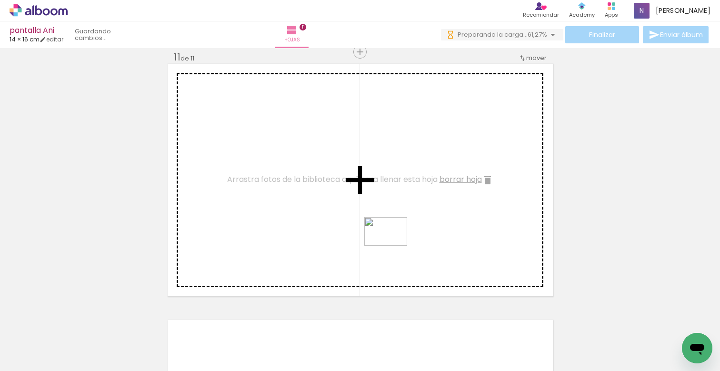
drag, startPoint x: 395, startPoint y: 342, endPoint x: 397, endPoint y: 242, distance: 99.6
click at [393, 245] on quentale-workspace at bounding box center [360, 185] width 720 height 371
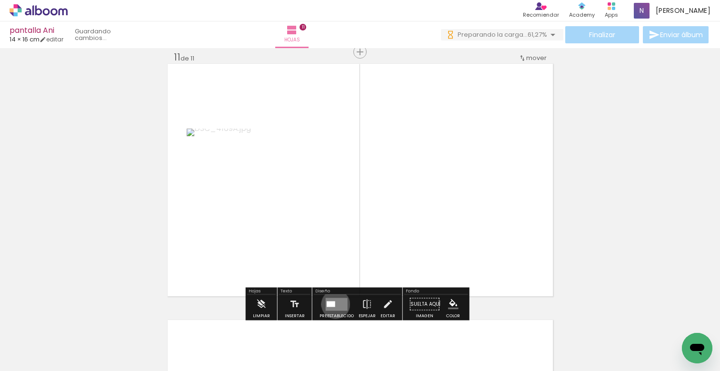
drag, startPoint x: 333, startPoint y: 304, endPoint x: 346, endPoint y: 300, distance: 13.6
click at [333, 304] on quentale-layouter at bounding box center [337, 304] width 22 height 13
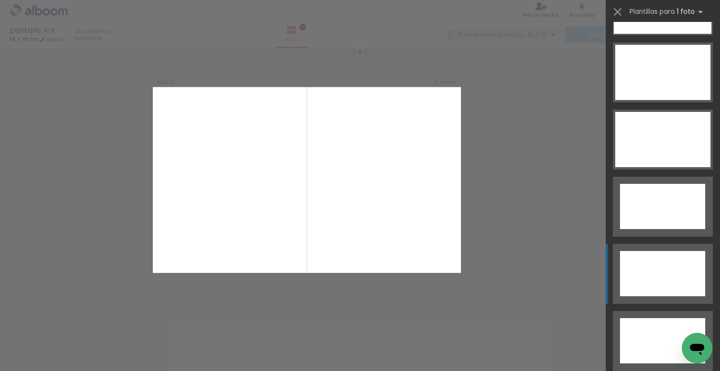
scroll to position [3287, 0]
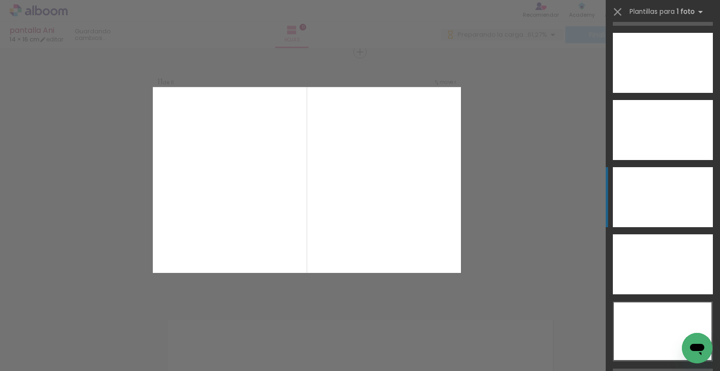
click at [655, 198] on div at bounding box center [663, 197] width 100 height 60
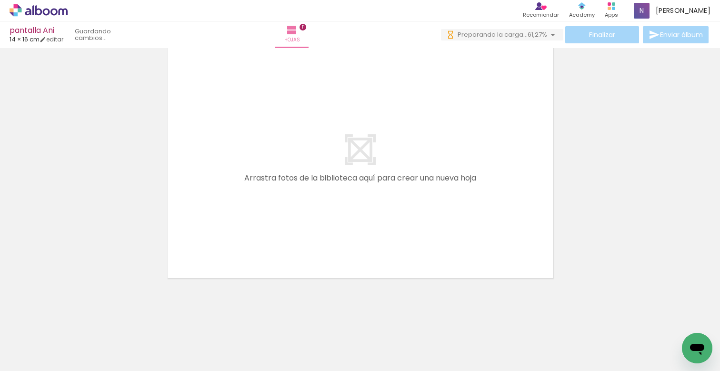
scroll to position [0, 8280]
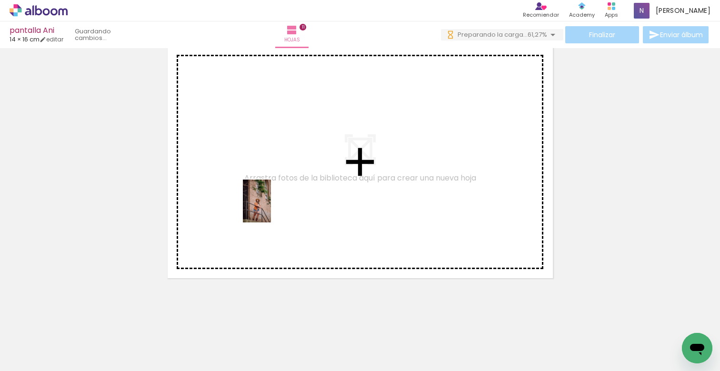
drag, startPoint x: 249, startPoint y: 348, endPoint x: 263, endPoint y: 151, distance: 198.2
click at [263, 151] on quentale-workspace at bounding box center [360, 185] width 720 height 371
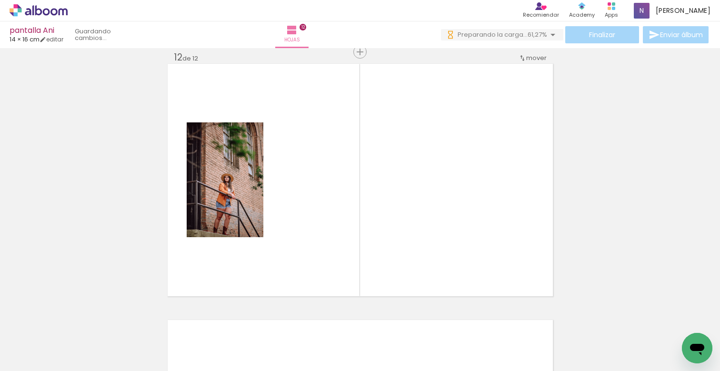
scroll to position [0, 3785]
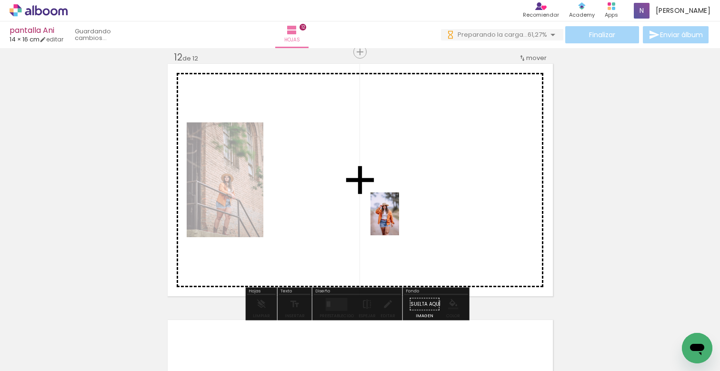
drag, startPoint x: 370, startPoint y: 341, endPoint x: 393, endPoint y: 223, distance: 120.0
click at [400, 200] on quentale-workspace at bounding box center [360, 185] width 720 height 371
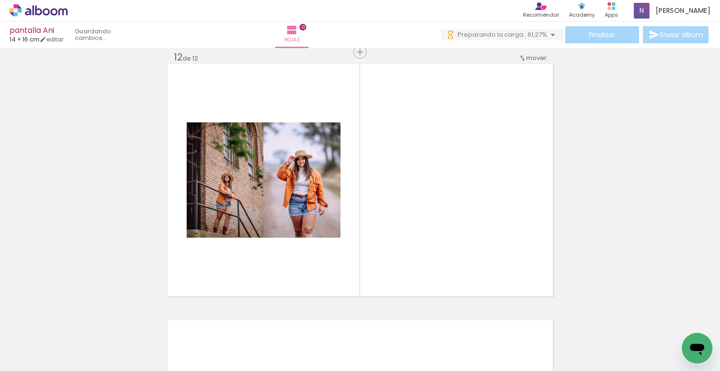
scroll to position [0, 363]
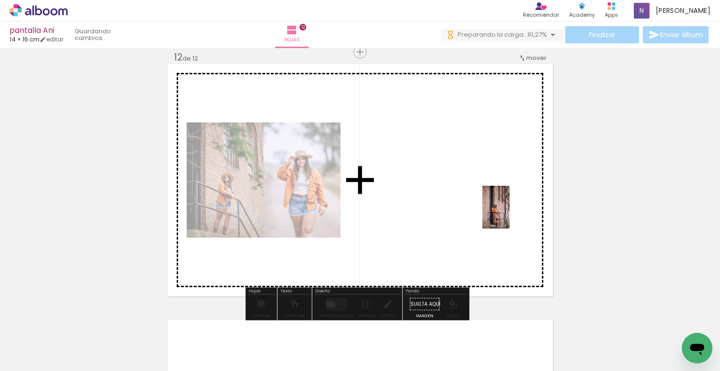
drag, startPoint x: 538, startPoint y: 344, endPoint x: 504, endPoint y: 200, distance: 148.5
click at [504, 200] on quentale-workspace at bounding box center [360, 185] width 720 height 371
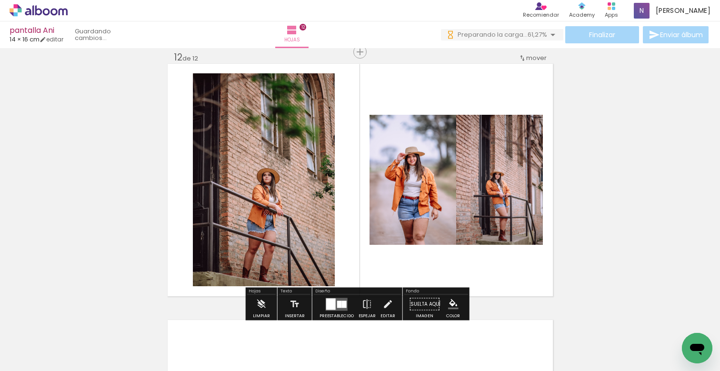
click at [337, 303] on div at bounding box center [339, 304] width 5 height 7
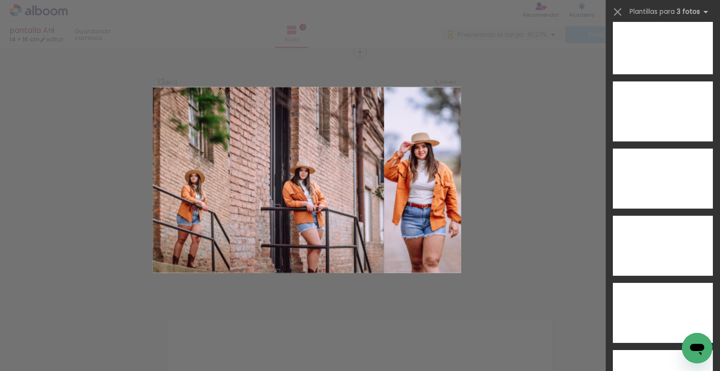
scroll to position [5457, 0]
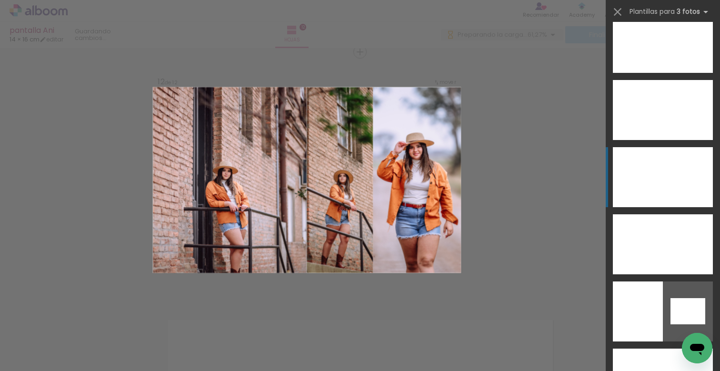
click at [665, 167] on div at bounding box center [673, 177] width 21 height 60
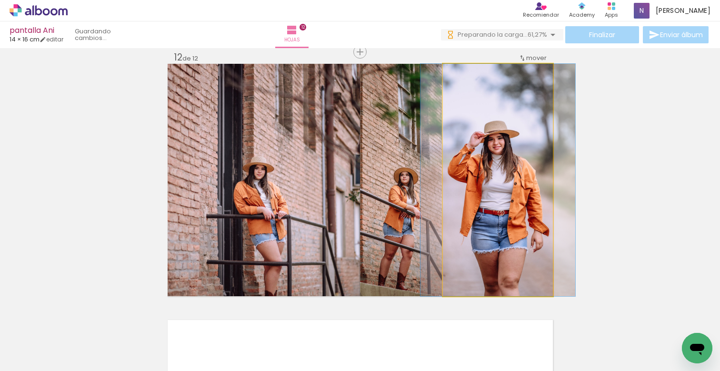
click at [477, 222] on quentale-photo at bounding box center [498, 180] width 110 height 232
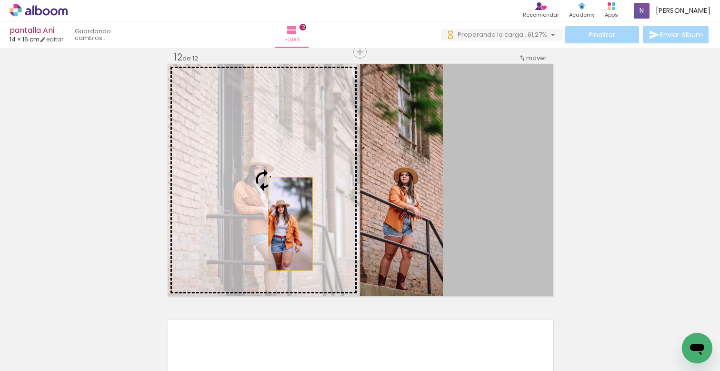
drag, startPoint x: 480, startPoint y: 223, endPoint x: 287, endPoint y: 223, distance: 192.9
click at [0, 0] on slot at bounding box center [0, 0] width 0 height 0
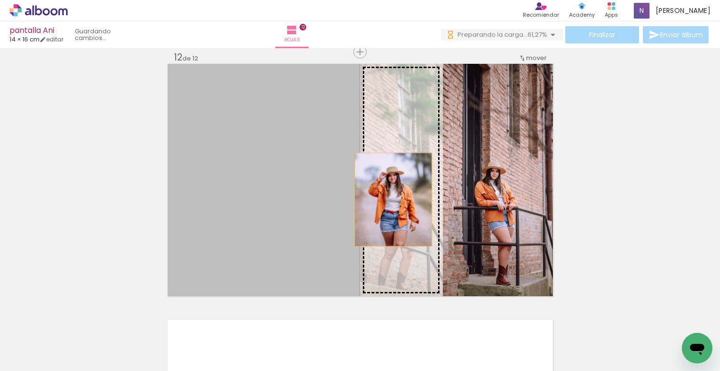
drag, startPoint x: 256, startPoint y: 210, endPoint x: 391, endPoint y: 200, distance: 135.2
click at [0, 0] on slot at bounding box center [0, 0] width 0 height 0
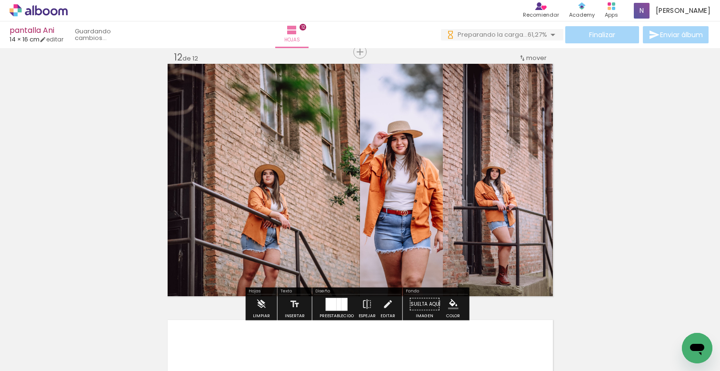
click at [412, 205] on quentale-photo at bounding box center [401, 180] width 83 height 232
click at [413, 205] on quentale-photo at bounding box center [401, 180] width 83 height 232
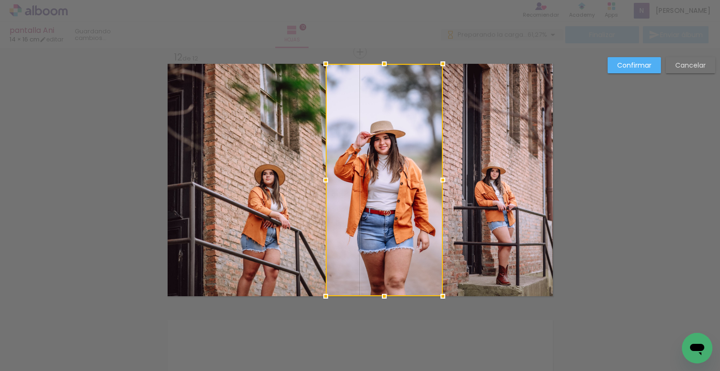
drag, startPoint x: 357, startPoint y: 182, endPoint x: 323, endPoint y: 186, distance: 34.6
click at [323, 186] on div at bounding box center [325, 180] width 19 height 19
click at [0, 0] on slot "Confirmar" at bounding box center [0, 0] width 0 height 0
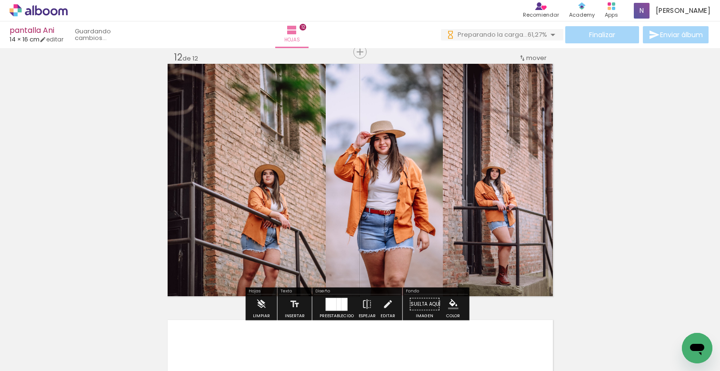
scroll to position [3105, 0]
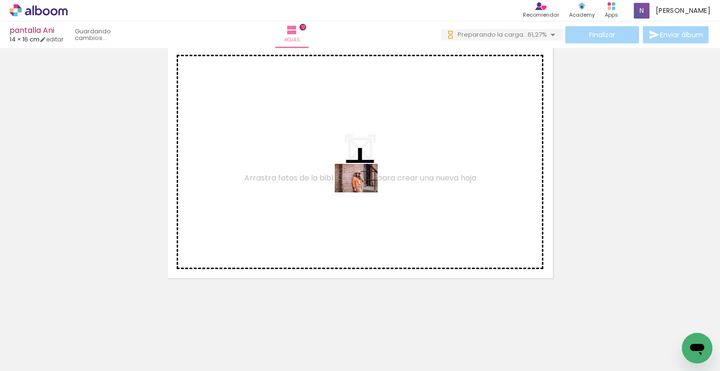
drag, startPoint x: 275, startPoint y: 341, endPoint x: 363, endPoint y: 191, distance: 174.4
click at [363, 191] on quentale-workspace at bounding box center [360, 185] width 720 height 371
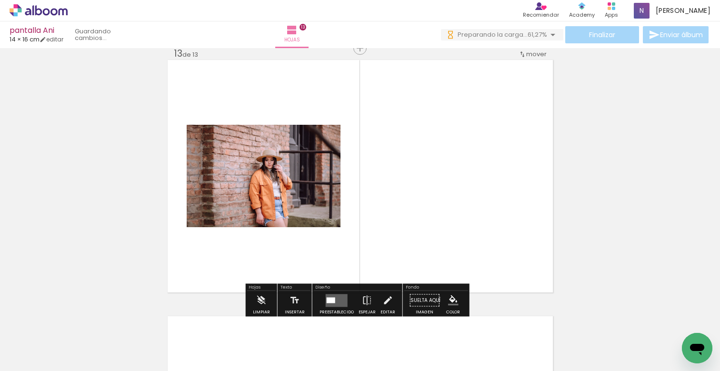
scroll to position [3087, 0]
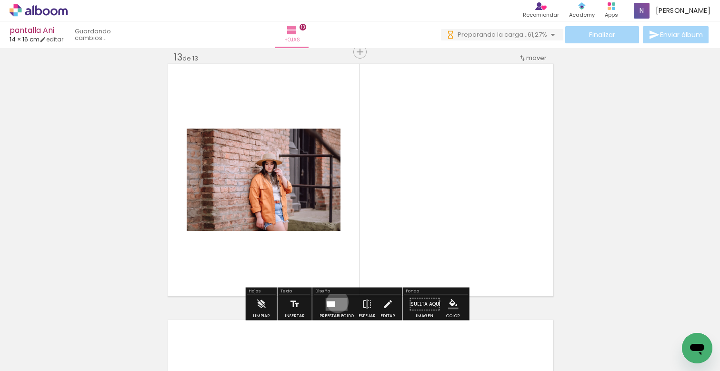
drag, startPoint x: 335, startPoint y: 302, endPoint x: 370, endPoint y: 273, distance: 45.3
click at [335, 302] on quentale-layouter at bounding box center [337, 304] width 22 height 13
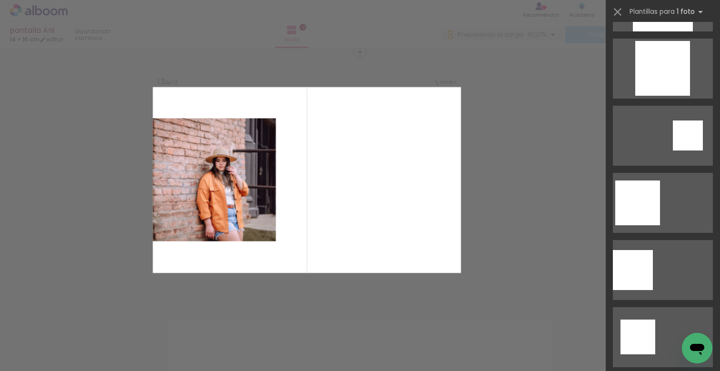
scroll to position [1873, 0]
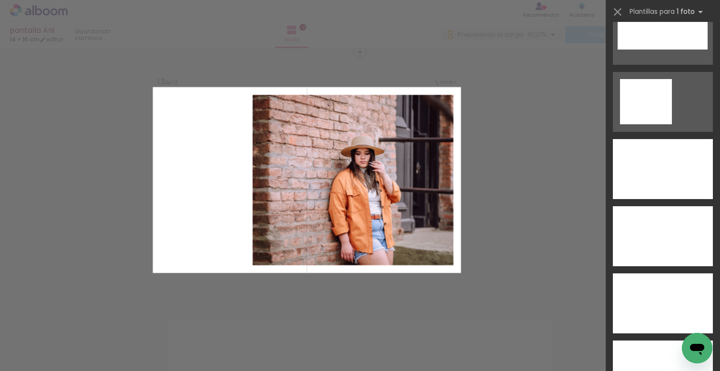
scroll to position [3277, 0]
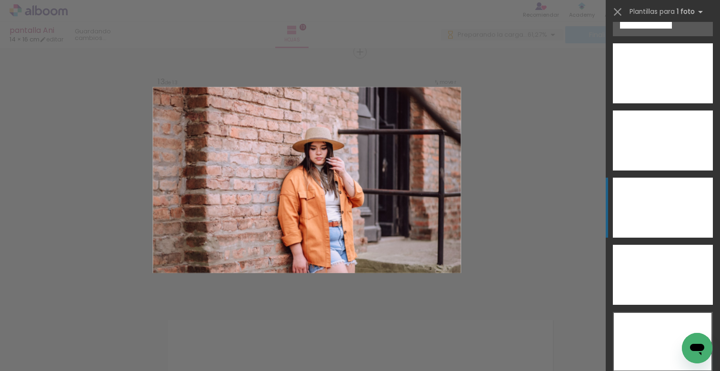
click at [670, 193] on div at bounding box center [663, 208] width 100 height 60
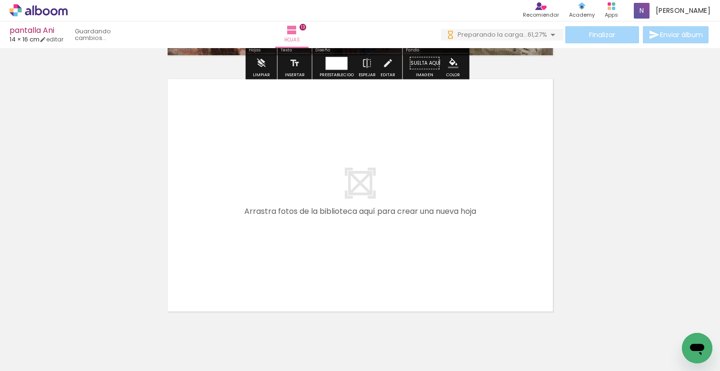
scroll to position [3362, 0]
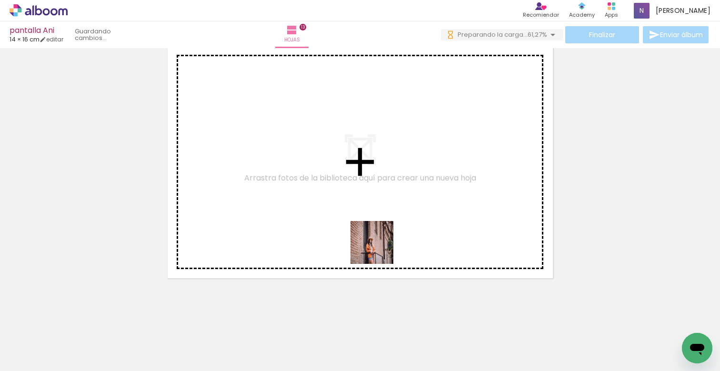
drag, startPoint x: 325, startPoint y: 346, endPoint x: 388, endPoint y: 206, distance: 153.7
click at [388, 206] on quentale-workspace at bounding box center [360, 185] width 720 height 371
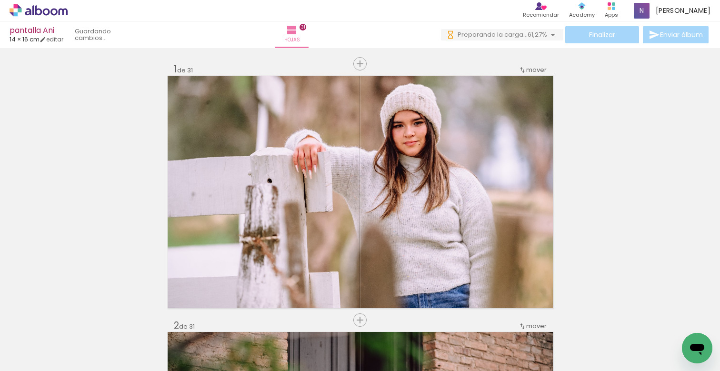
scroll to position [0, 9541]
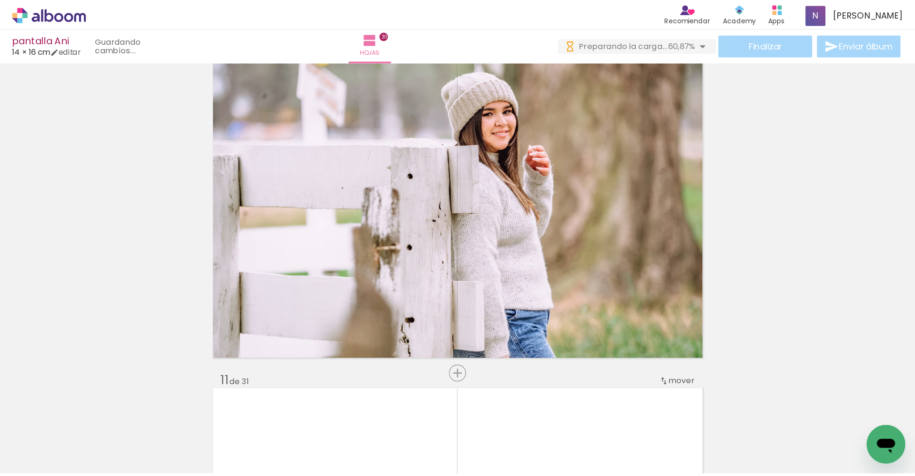
scroll to position [2252, 0]
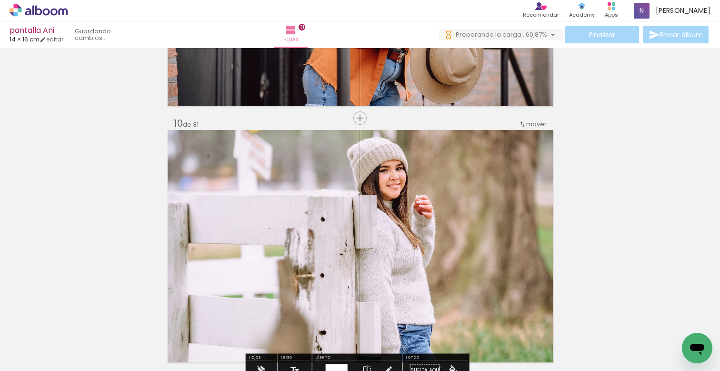
click at [42, 349] on iron-icon at bounding box center [39, 350] width 8 height 8
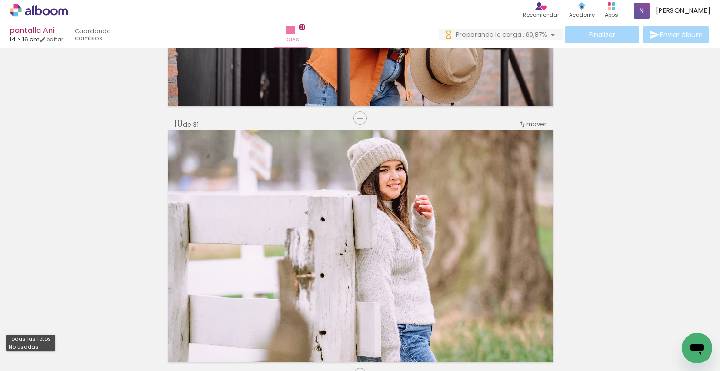
click at [0, 0] on slot "Todas las fotos" at bounding box center [0, 0] width 0 height 0
type input "Todas las fotos"
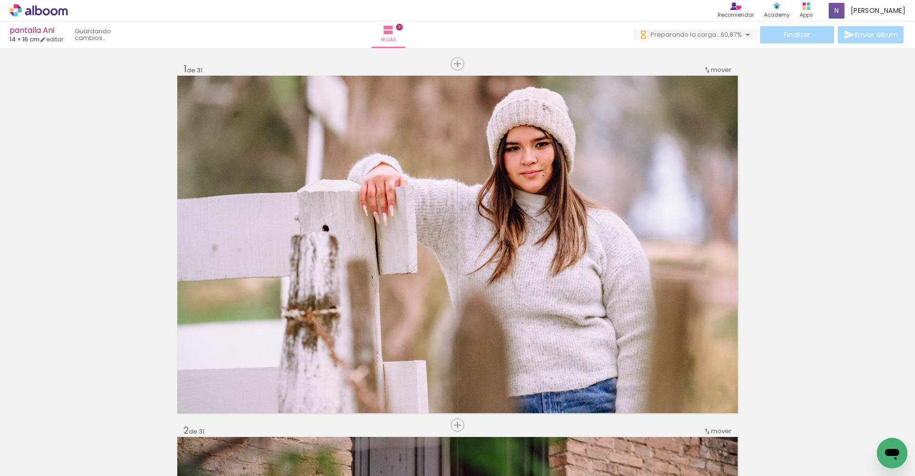
scroll to position [0, 0]
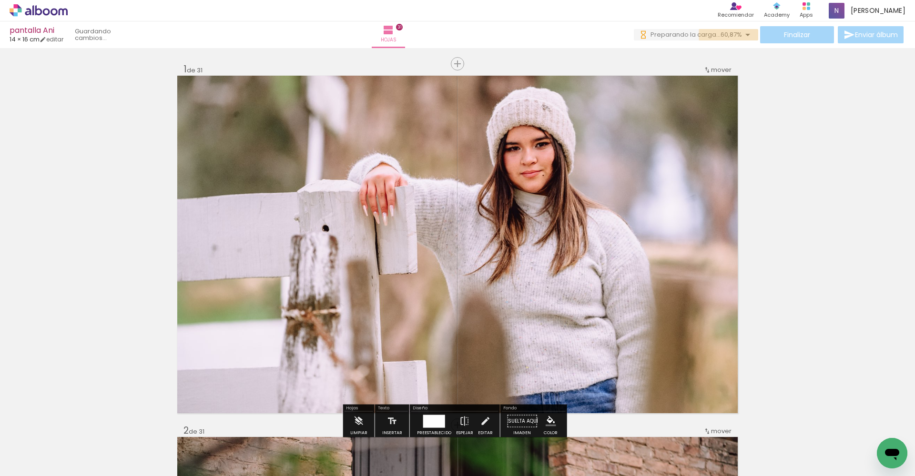
click at [720, 35] on iron-icon at bounding box center [747, 34] width 11 height 11
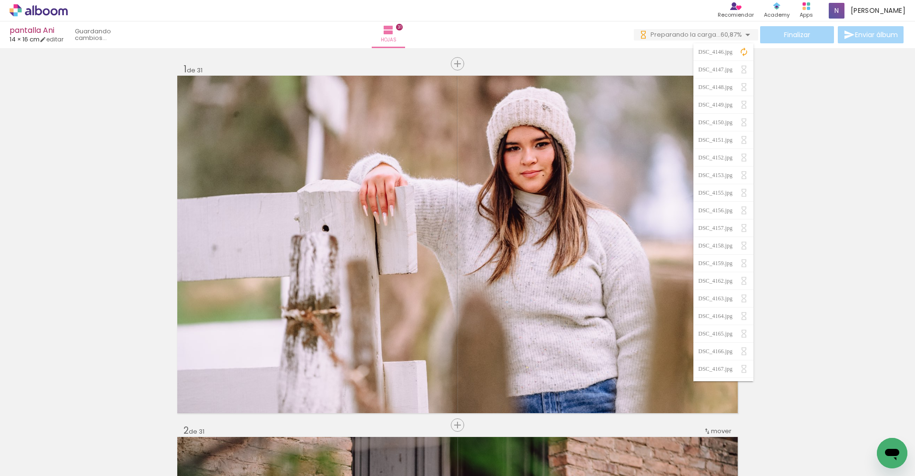
click at [720, 35] on iron-icon at bounding box center [747, 34] width 11 height 11
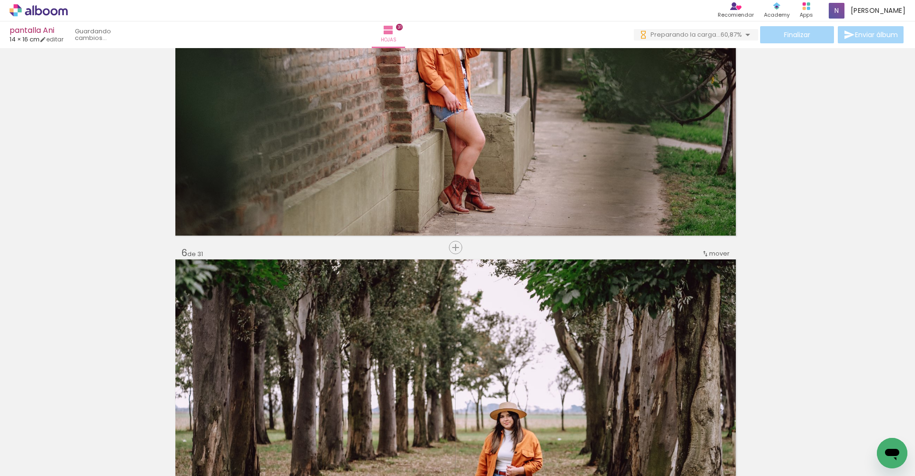
scroll to position [1767, 2]
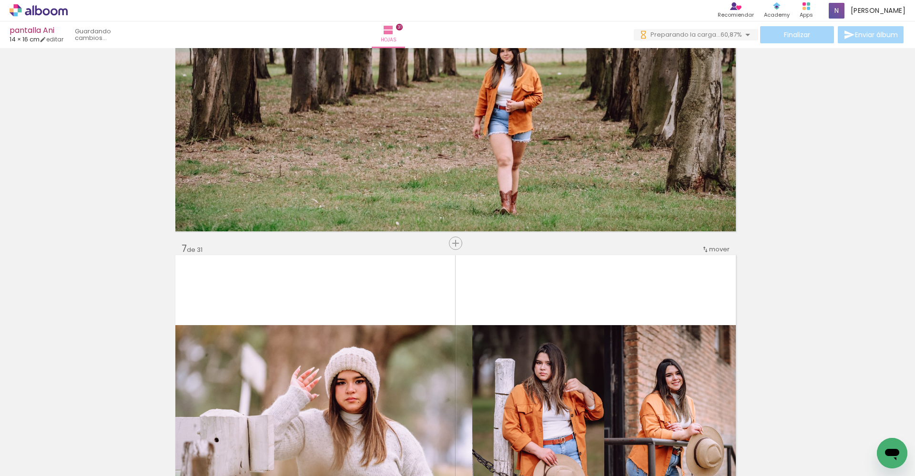
scroll to position [1997, 2]
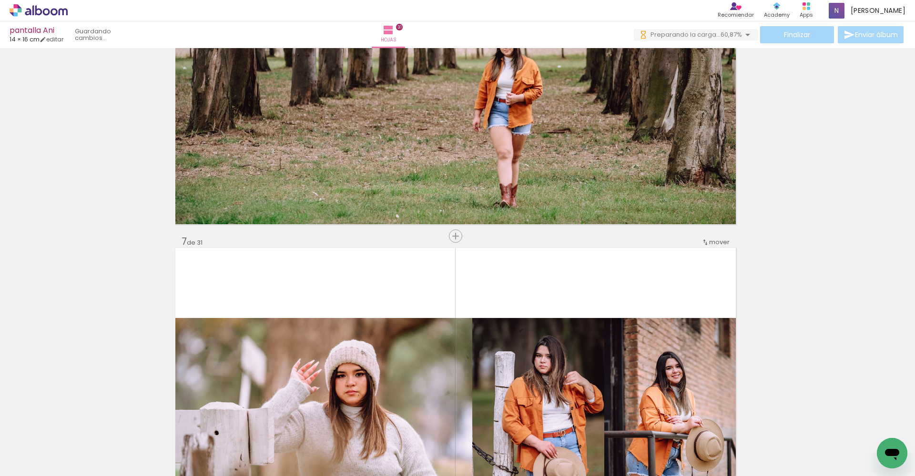
click at [806, 31] on div "Finalizar Enviar álbum" at bounding box center [770, 34] width 272 height 17
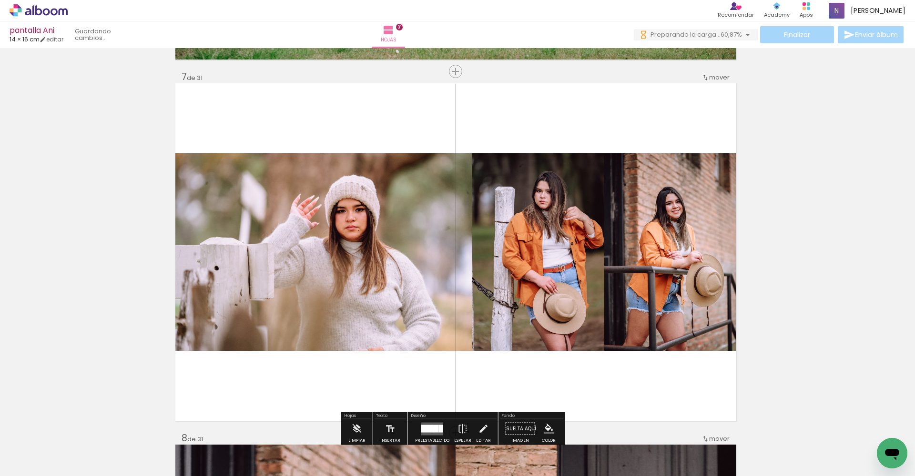
scroll to position [2165, 2]
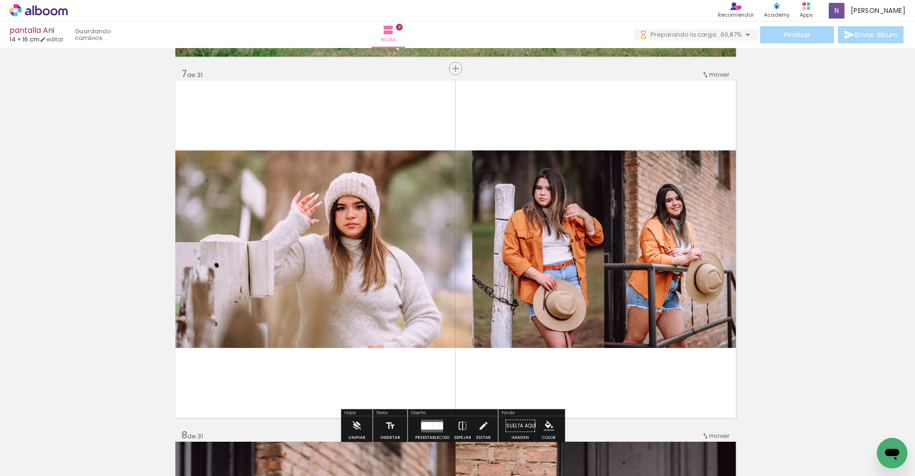
click at [32, 466] on span "Añadir Fotos" at bounding box center [29, 463] width 19 height 10
click at [0, 0] on input "file" at bounding box center [0, 0] width 0 height 0
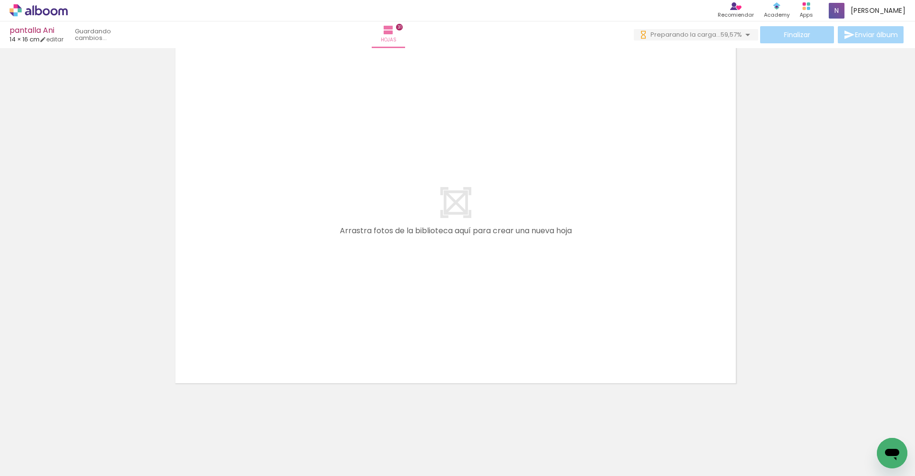
scroll to position [0, 0]
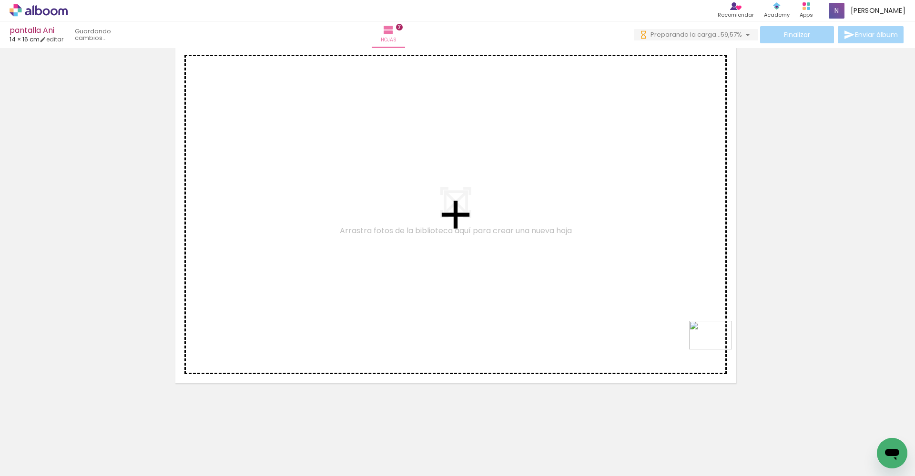
drag, startPoint x: 909, startPoint y: 443, endPoint x: 718, endPoint y: 351, distance: 212.6
click at [718, 351] on quentale-workspace at bounding box center [457, 238] width 915 height 476
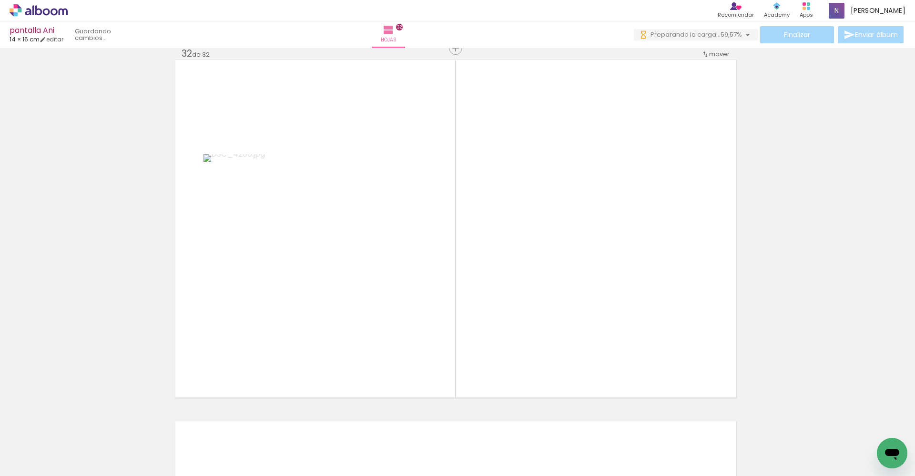
scroll to position [11220, 2]
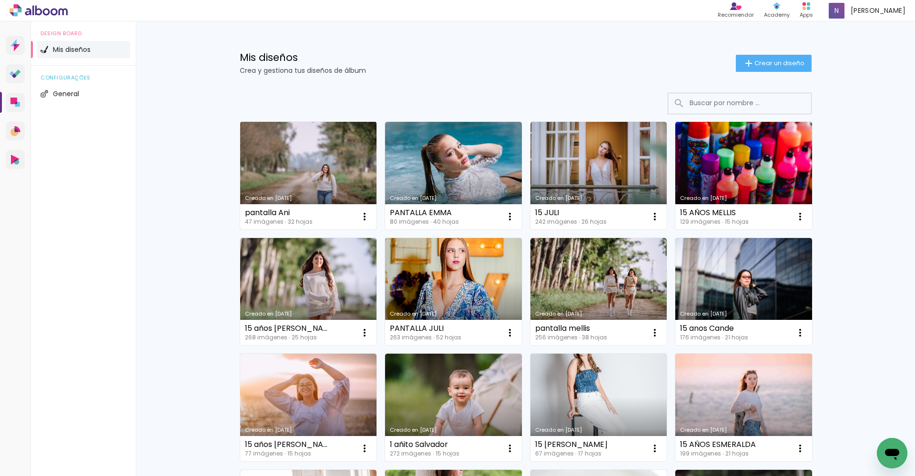
click at [292, 167] on link "Creado en [DATE]" at bounding box center [308, 176] width 137 height 108
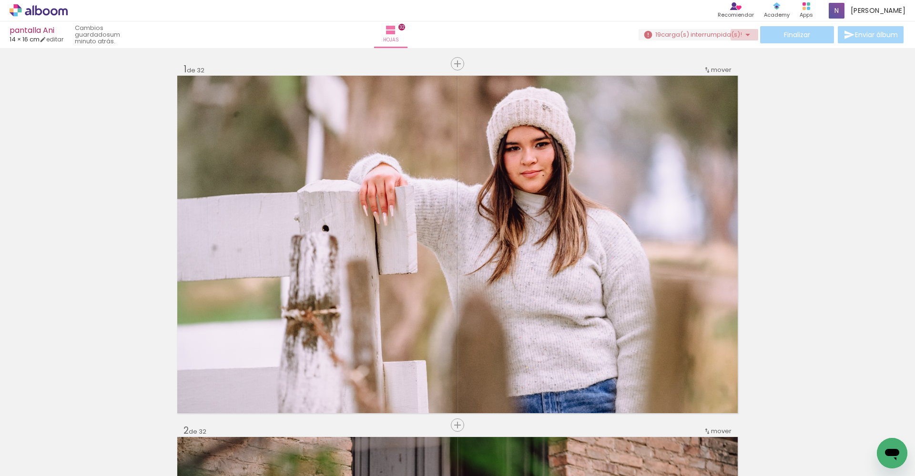
click at [743, 35] on iron-icon at bounding box center [747, 34] width 11 height 11
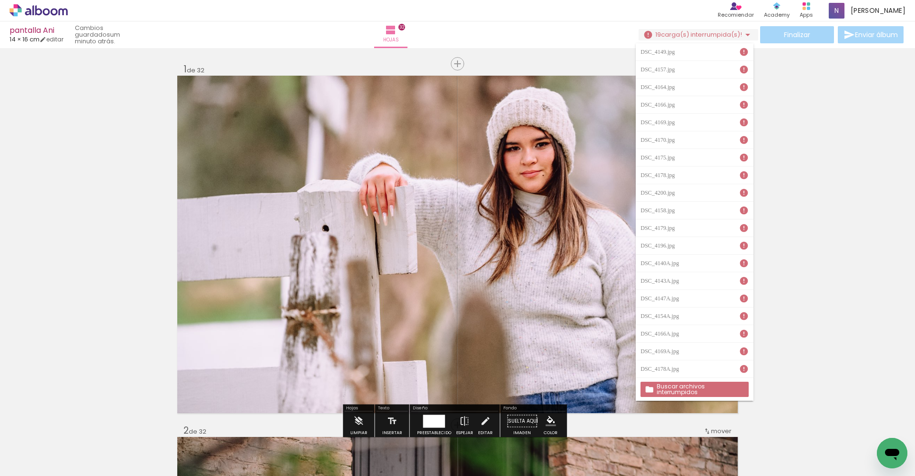
click at [0, 0] on slot "Buscar archivos interrumpidos" at bounding box center [0, 0] width 0 height 0
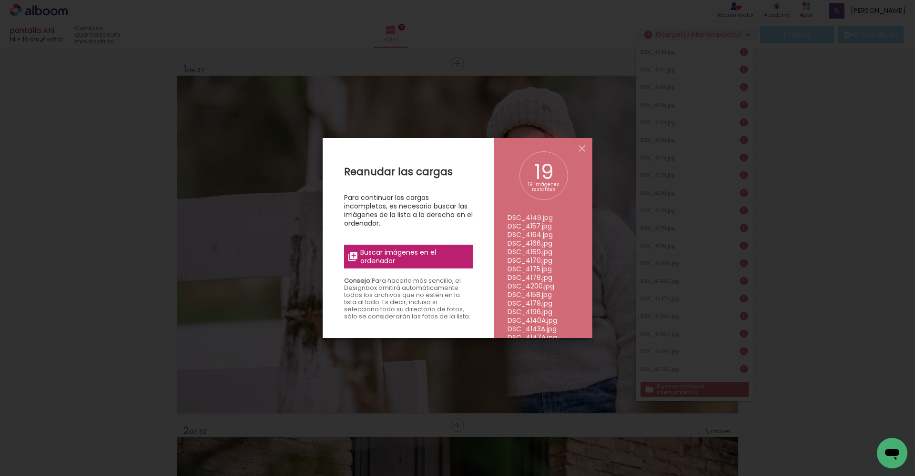
click at [0, 0] on span "Buscar imágenes en el ordenador" at bounding box center [0, 0] width 0 height 0
click at [0, 0] on input "file" at bounding box center [0, 0] width 0 height 0
click at [0, 0] on span "Buscar imágenes en el ordenador" at bounding box center [0, 0] width 0 height 0
click at [0, 0] on input "file" at bounding box center [0, 0] width 0 height 0
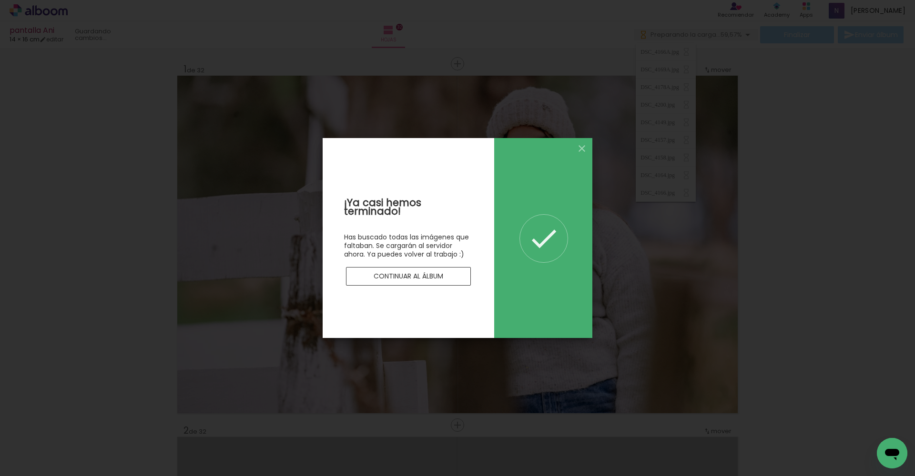
click at [0, 0] on slot "Continuar al álbum" at bounding box center [0, 0] width 0 height 0
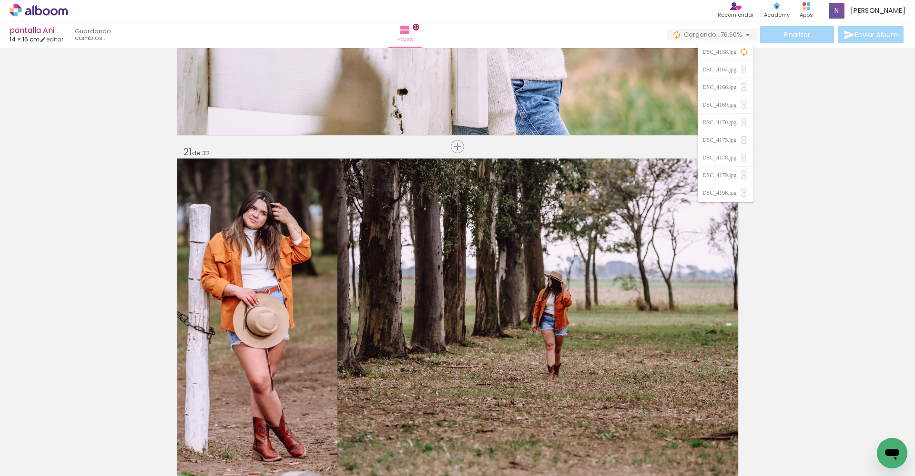
scroll to position [7009, 0]
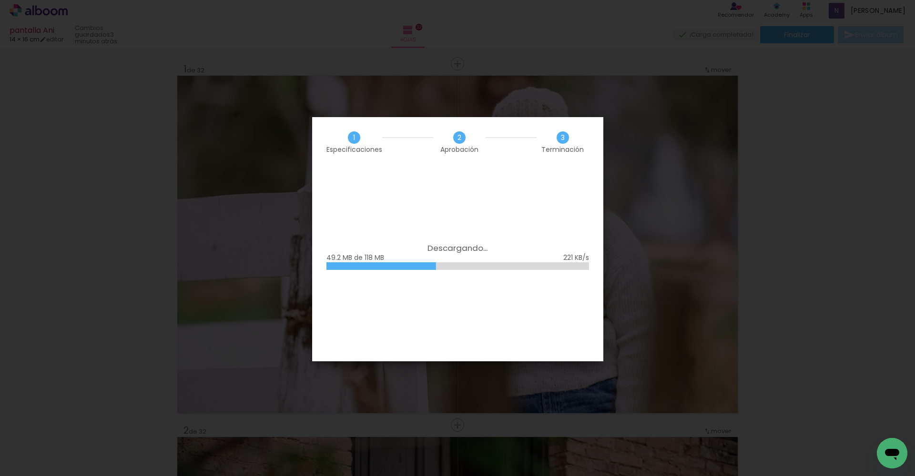
scroll to position [7009, 0]
